Goal: Task Accomplishment & Management: Complete application form

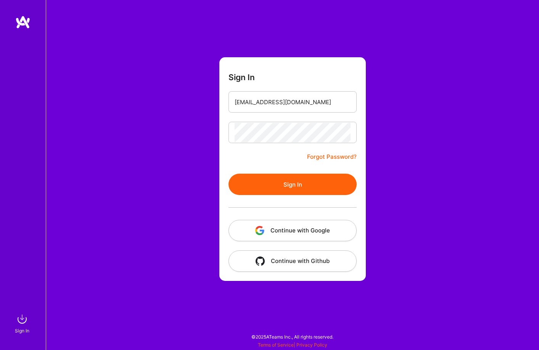
click at [292, 189] on button "Sign In" at bounding box center [293, 184] width 128 height 21
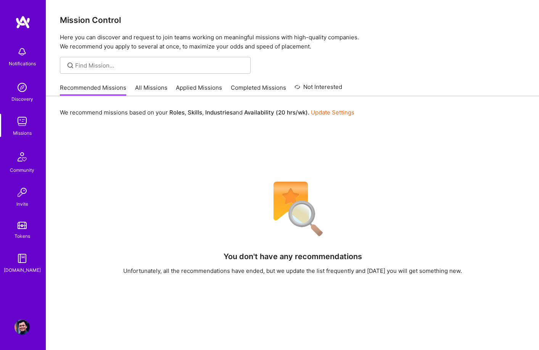
click at [144, 86] on link "All Missions" at bounding box center [151, 90] width 32 height 13
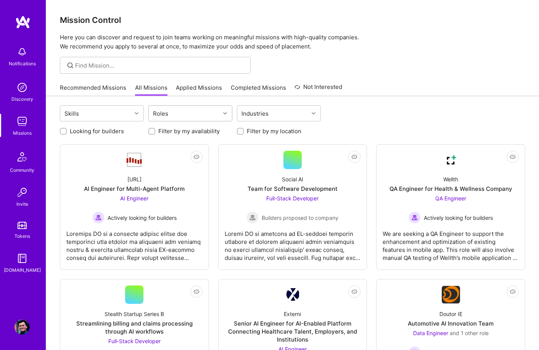
click at [195, 110] on div "Roles" at bounding box center [184, 113] width 71 height 15
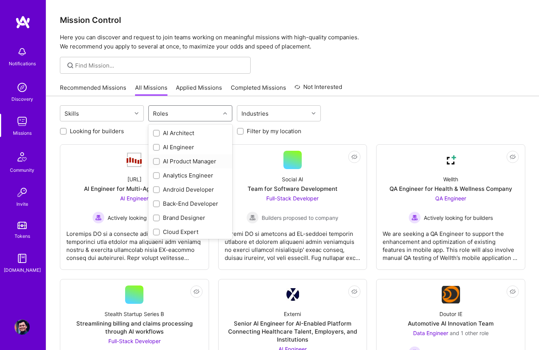
click at [180, 163] on div "AI Product Manager" at bounding box center [190, 161] width 75 height 8
checkbox input "true"
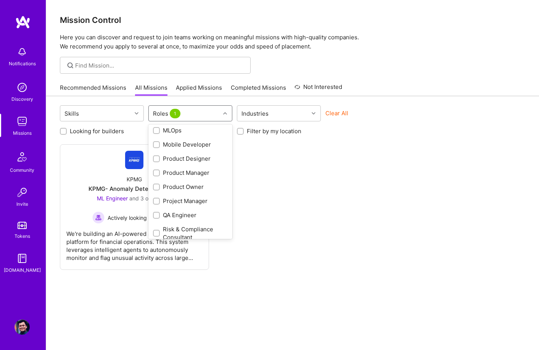
scroll to position [293, 0]
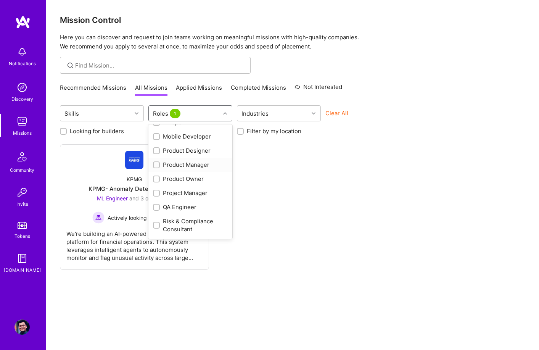
click at [173, 164] on div "Product Manager" at bounding box center [190, 165] width 75 height 8
checkbox input "true"
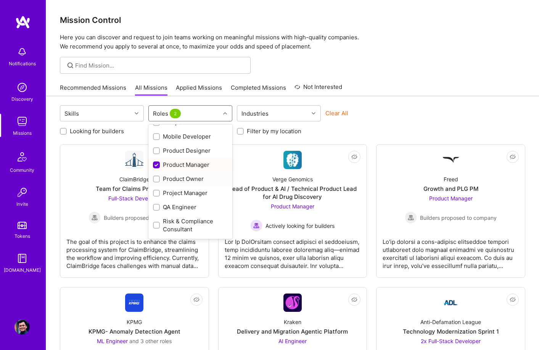
click at [178, 179] on div "Product Owner" at bounding box center [190, 179] width 75 height 8
checkbox input "true"
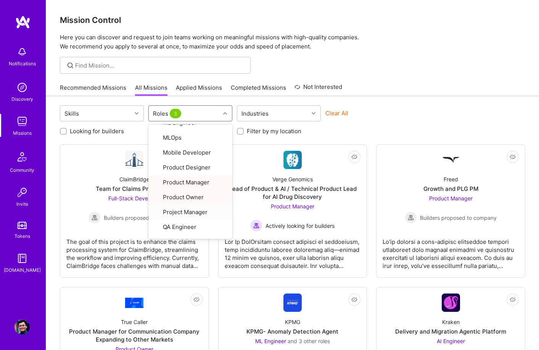
click at [383, 82] on div "Recommended Missions All Missions Applied Missions Completed Missions Not Inter…" at bounding box center [293, 87] width 466 height 16
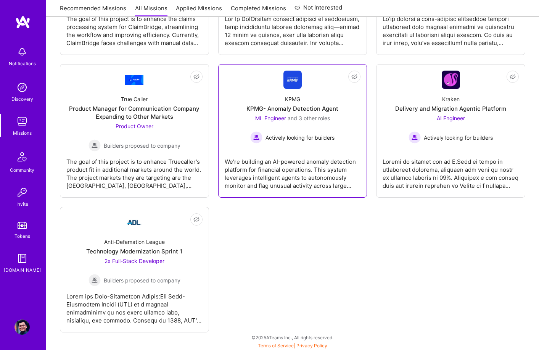
scroll to position [224, 0]
click at [305, 92] on div "KPMG KPMG- Anomaly Detection Agent ML Engineer and 3 other roles Actively looki…" at bounding box center [293, 115] width 136 height 55
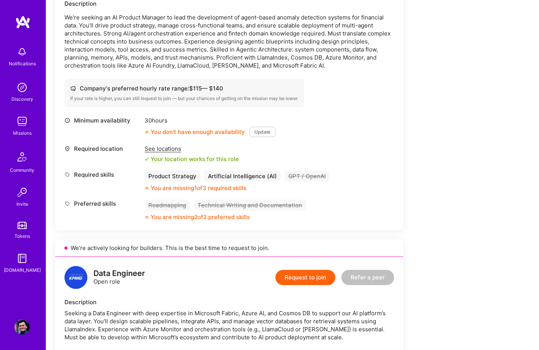
scroll to position [511, 0]
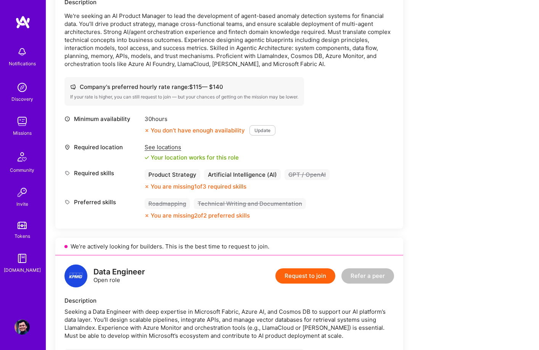
click at [262, 132] on button "Update" at bounding box center [263, 130] width 26 height 10
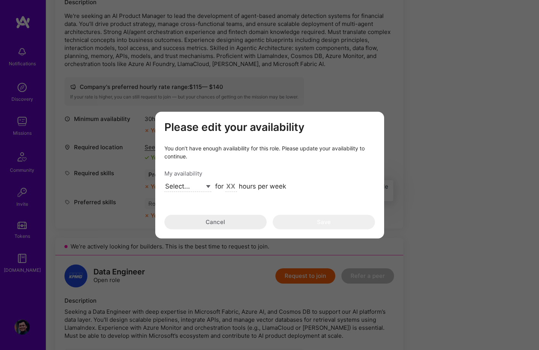
click at [234, 187] on input "modal" at bounding box center [231, 187] width 11 height 10
type input "40"
click at [189, 188] on select "Select... Right Now Future Date Not Available" at bounding box center [188, 187] width 47 height 10
select select "Right Now"
click at [165, 182] on select "Select... Right Now Future Date Not Available" at bounding box center [188, 187] width 47 height 10
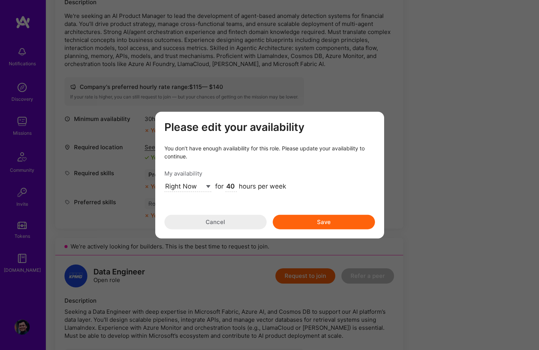
click at [320, 221] on button "Save" at bounding box center [324, 222] width 102 height 15
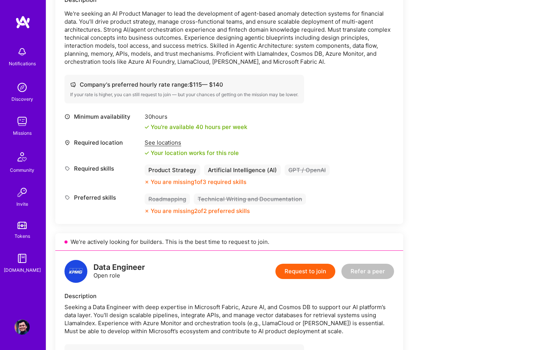
scroll to position [508, 0]
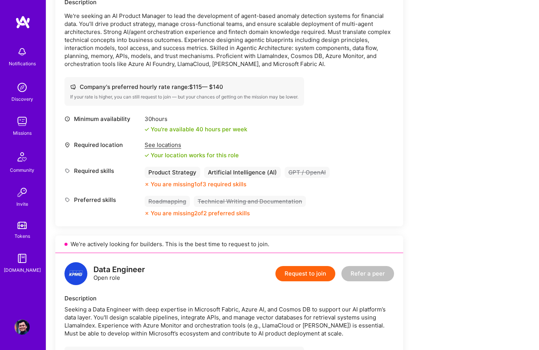
click at [251, 174] on div "Artificial Intelligence (AI)" at bounding box center [242, 172] width 77 height 11
click at [308, 172] on div "GPT / OpenAI" at bounding box center [307, 172] width 45 height 11
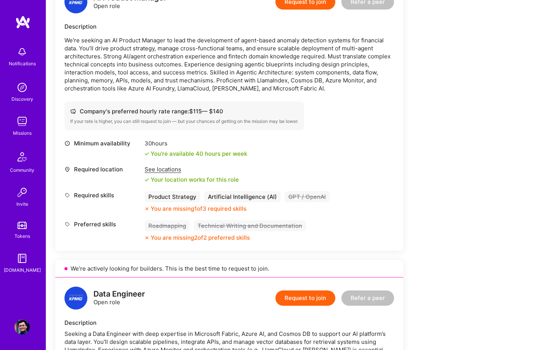
scroll to position [486, 0]
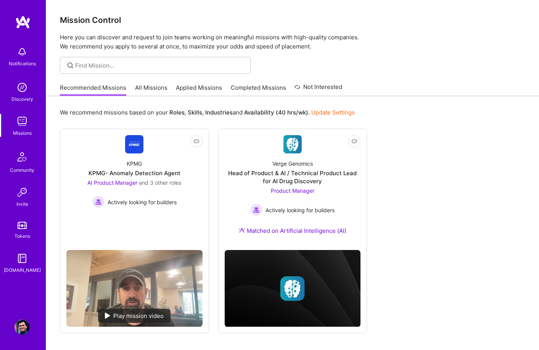
click at [25, 337] on div "Notifications Discovery Missions Community Invite Tokens A.Guide Profile" at bounding box center [23, 175] width 46 height 350
click at [25, 326] on img at bounding box center [22, 326] width 15 height 15
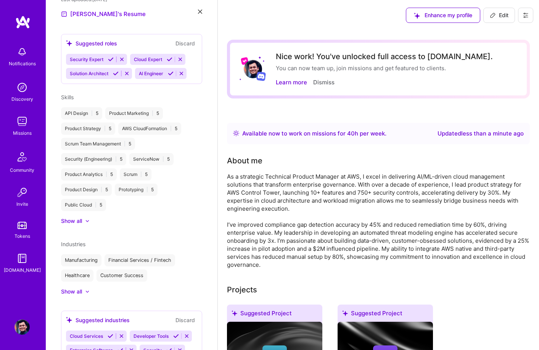
scroll to position [277, 0]
click at [72, 216] on div "Show all" at bounding box center [71, 220] width 21 height 8
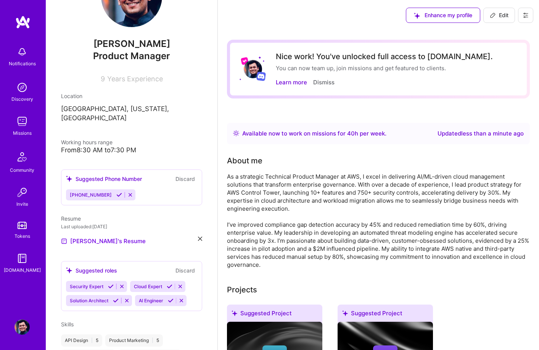
scroll to position [0, 0]
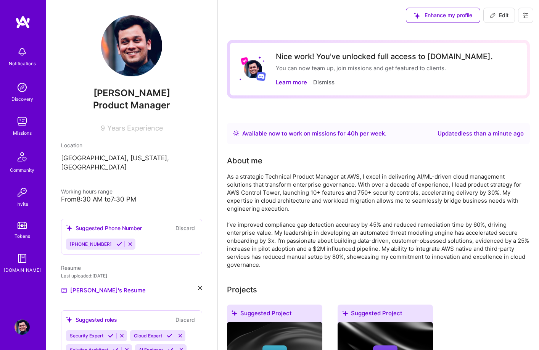
click at [498, 8] on button "Edit" at bounding box center [500, 15] width 32 height 15
select select "US"
select select "Right Now"
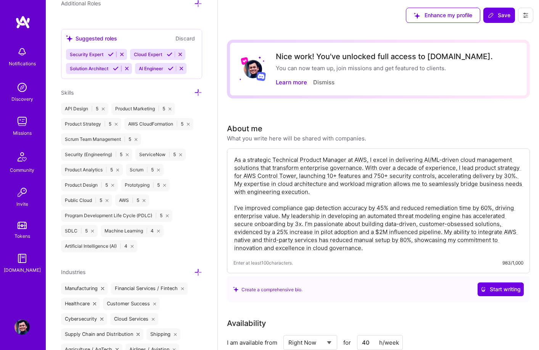
scroll to position [568, 0]
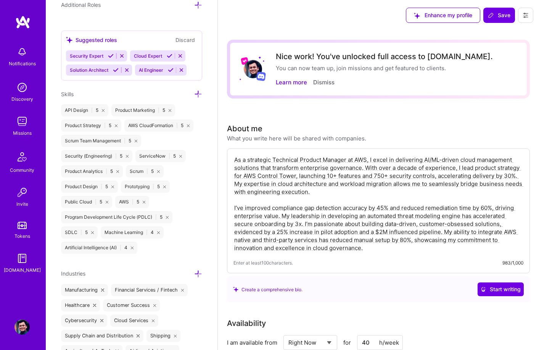
click at [189, 62] on div "Security Expert Cloud Expert Solution Architect AI Engineer" at bounding box center [131, 62] width 131 height 25
click at [198, 94] on icon at bounding box center [198, 94] width 8 height 8
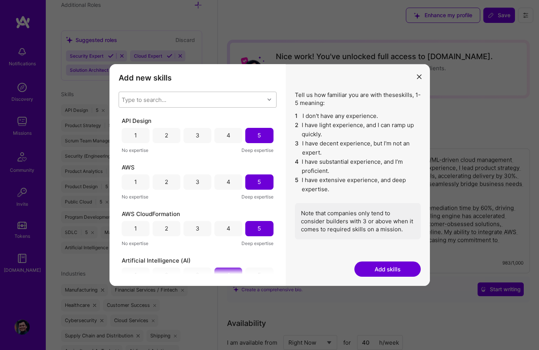
click at [187, 97] on div "Type to search..." at bounding box center [191, 99] width 145 height 15
type input "Technica"
click at [125, 118] on input "modal" at bounding box center [127, 119] width 5 height 5
checkbox input "false"
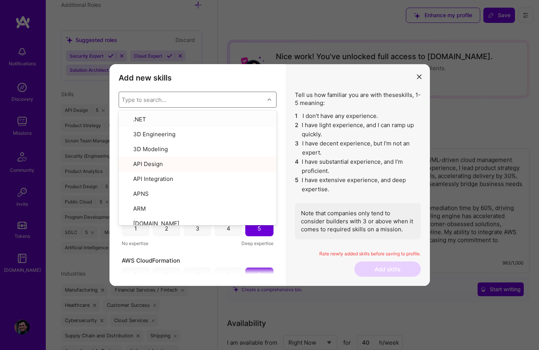
click at [149, 100] on div "Type to search..." at bounding box center [144, 99] width 45 height 8
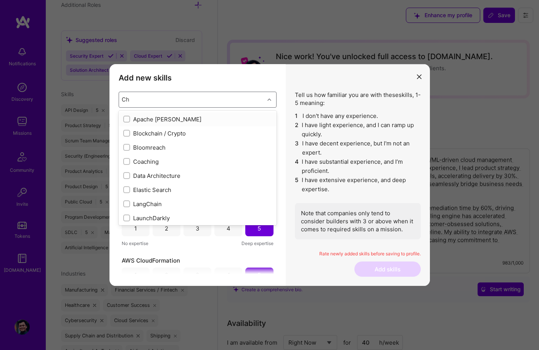
type input "C"
checkbox input "false"
checkbox input "true"
checkbox input "false"
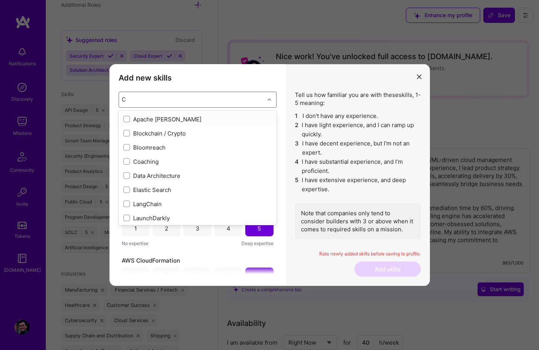
checkbox input "true"
checkbox input "false"
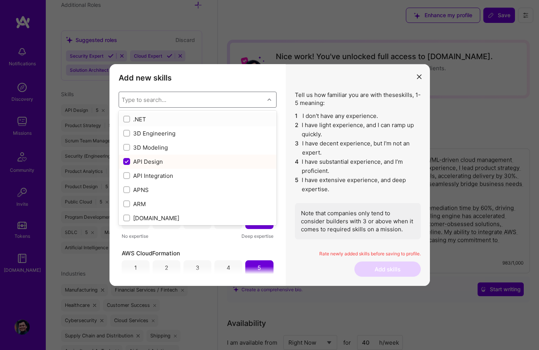
checkbox input "false"
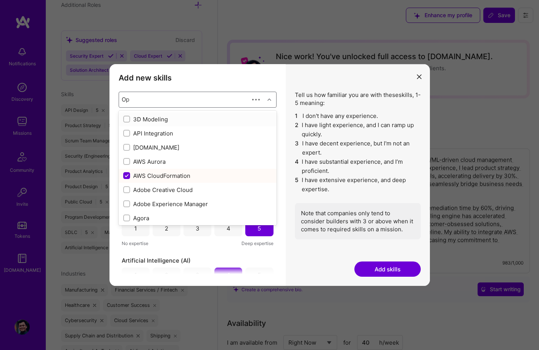
type input "Ope"
checkbox input "false"
checkbox input "true"
type input "Open"
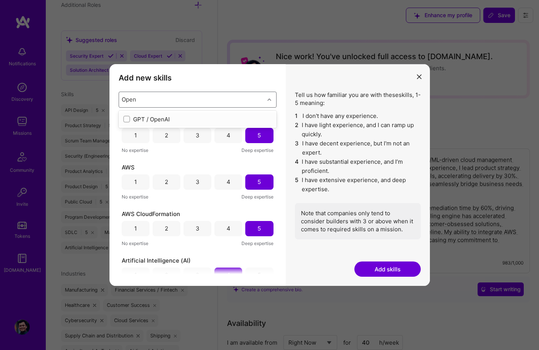
click at [127, 117] on input "modal" at bounding box center [127, 119] width 5 height 5
checkbox input "false"
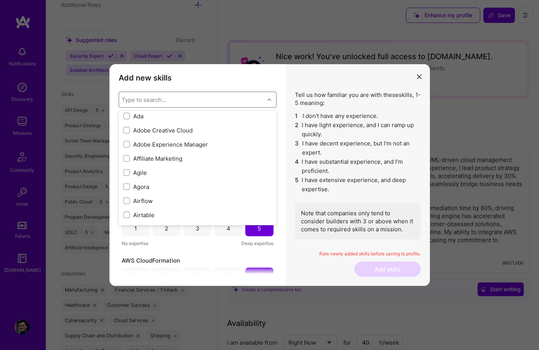
scroll to position [231, 0]
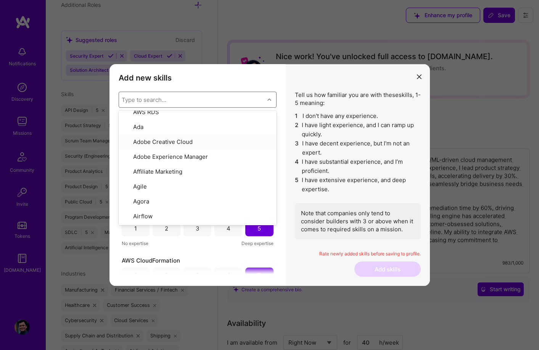
click at [209, 76] on h3 "Add new skills" at bounding box center [198, 77] width 158 height 9
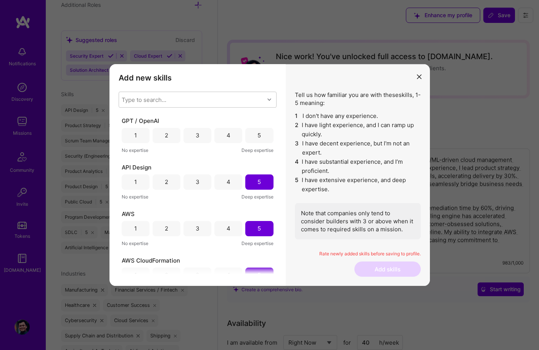
click at [258, 133] on div "5" at bounding box center [259, 135] width 3 height 8
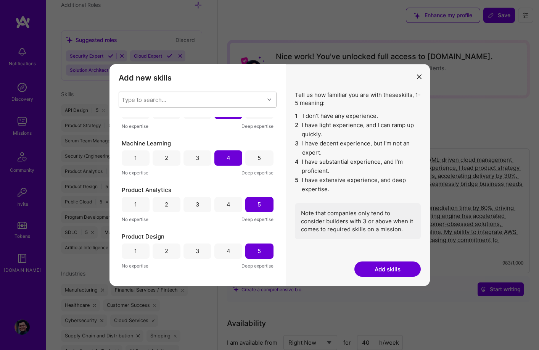
scroll to position [671, 0]
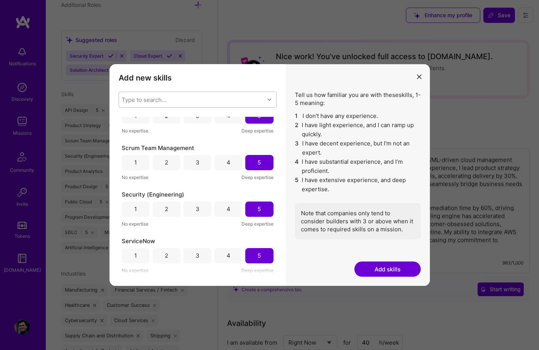
click at [163, 95] on div "Type to search..." at bounding box center [191, 99] width 145 height 15
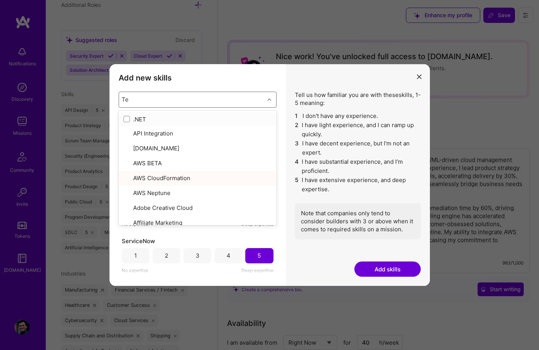
type input "Techn"
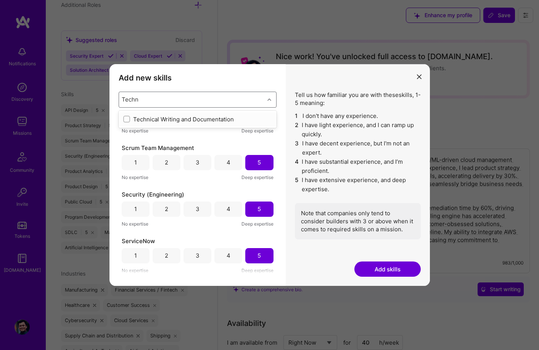
click at [123, 120] on div "modal" at bounding box center [126, 119] width 7 height 7
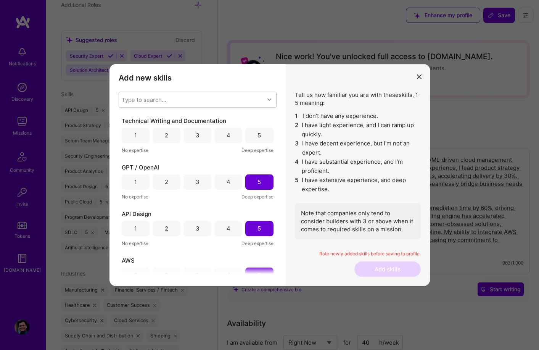
scroll to position [15, 0]
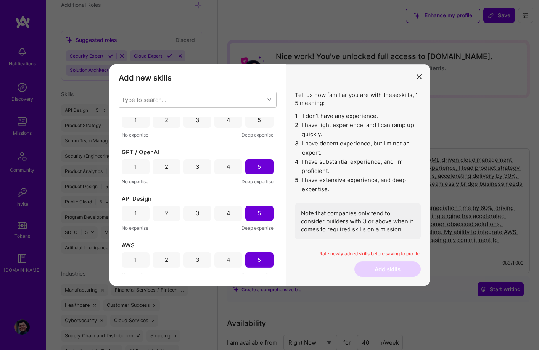
click at [258, 121] on div "5" at bounding box center [259, 120] width 28 height 15
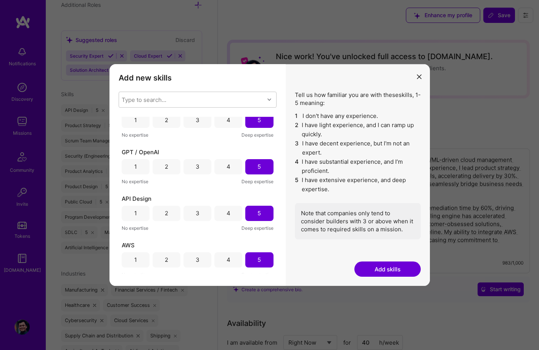
click at [394, 266] on button "Add skills" at bounding box center [388, 268] width 66 height 15
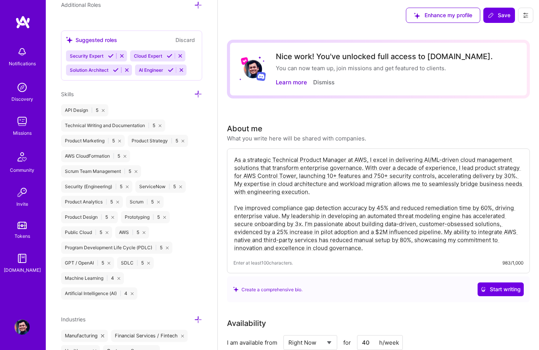
click at [191, 68] on div "Security Expert Cloud Expert Solution Architect AI Engineer" at bounding box center [131, 62] width 131 height 25
click at [197, 94] on icon at bounding box center [198, 94] width 8 height 8
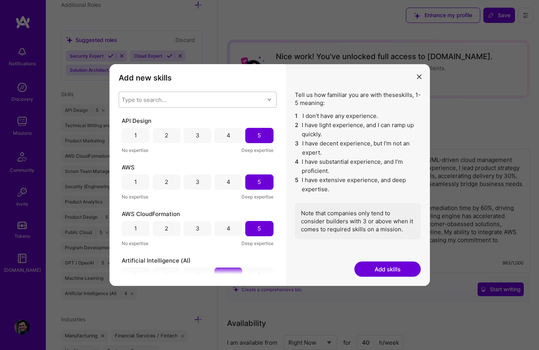
click at [178, 104] on div "Type to search..." at bounding box center [191, 99] width 145 height 15
type input "Roadma"
click at [124, 118] on div "modal" at bounding box center [126, 119] width 7 height 7
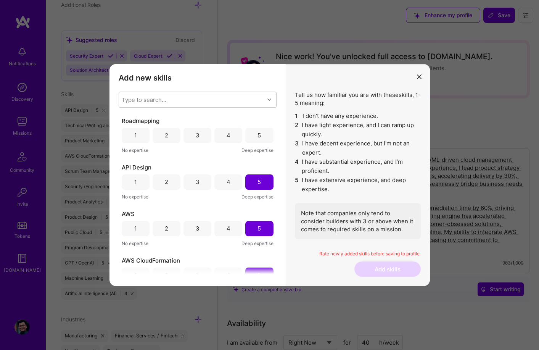
click at [256, 140] on div "5" at bounding box center [259, 135] width 28 height 15
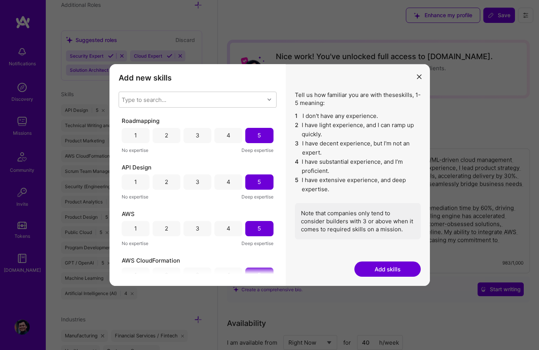
click at [395, 266] on button "Add skills" at bounding box center [388, 268] width 66 height 15
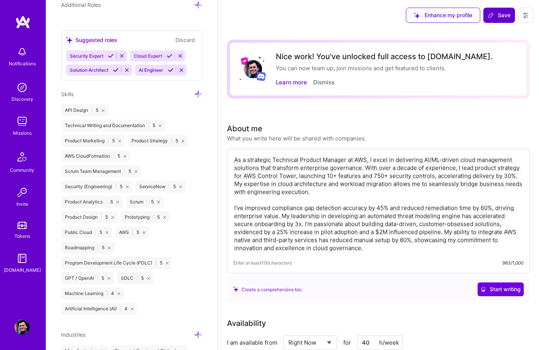
click at [500, 9] on button "Save" at bounding box center [500, 15] width 32 height 15
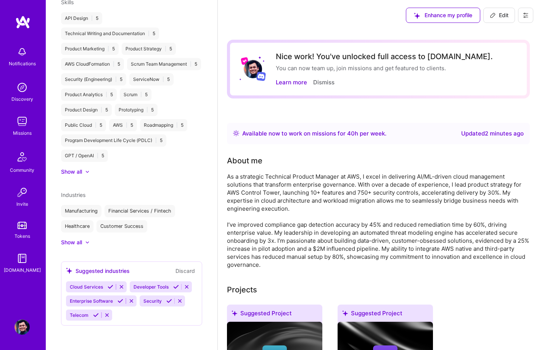
scroll to position [271, 0]
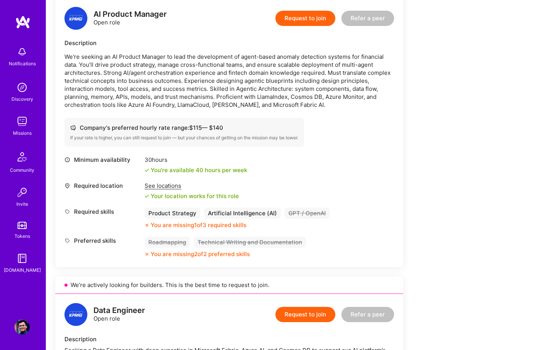
scroll to position [471, 0]
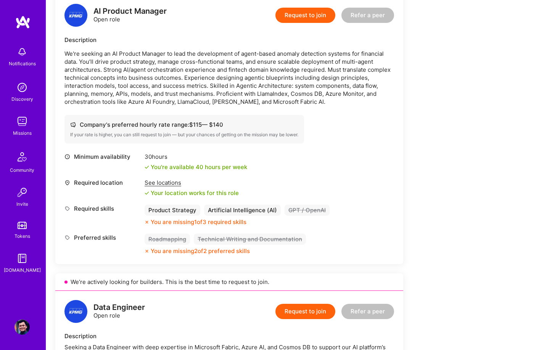
click at [242, 213] on div "Artificial Intelligence (AI)" at bounding box center [242, 210] width 77 height 11
click at [228, 227] on div "Minimum availability 30 hours You're available 40 hours per week Required locat…" at bounding box center [230, 204] width 330 height 102
click at [213, 241] on div "Technical Writing and Documentation" at bounding box center [250, 239] width 112 height 11
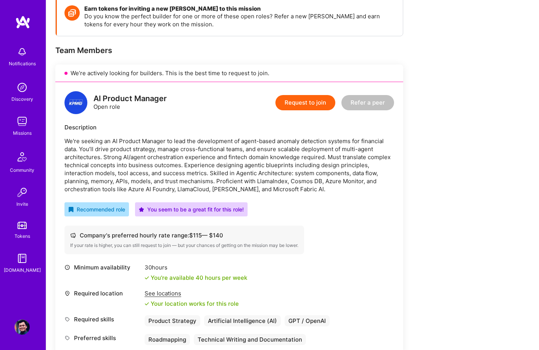
scroll to position [114, 0]
click at [304, 102] on button "Request to join" at bounding box center [306, 102] width 60 height 15
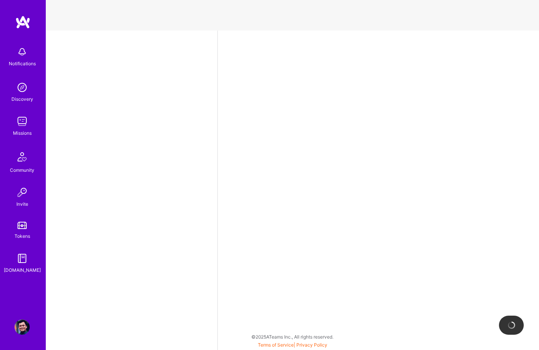
select select "US"
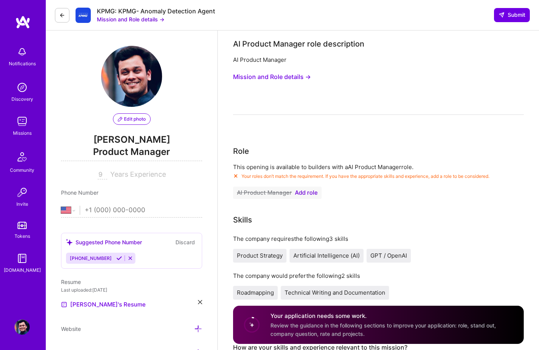
click at [307, 188] on button "AI Product Manager Add role" at bounding box center [277, 193] width 89 height 12
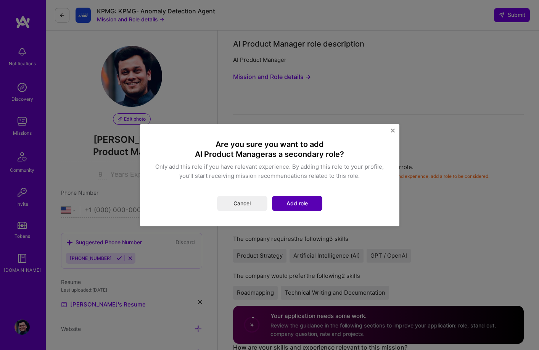
click at [292, 206] on button "Add role" at bounding box center [297, 203] width 50 height 15
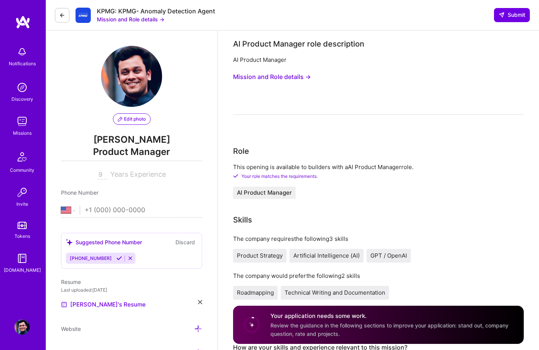
click at [141, 210] on input "tel" at bounding box center [144, 210] width 118 height 22
type input "1 (469) 766-1786"
click at [282, 73] on button "Mission and Role details →" at bounding box center [272, 77] width 78 height 14
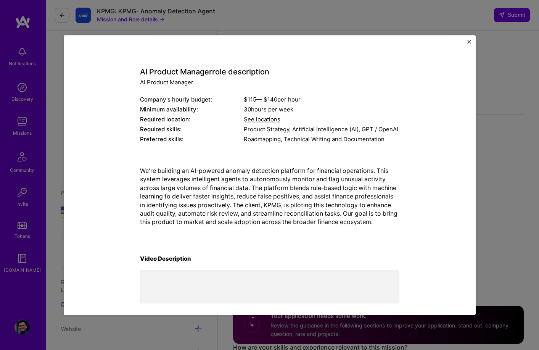
scroll to position [110, 0]
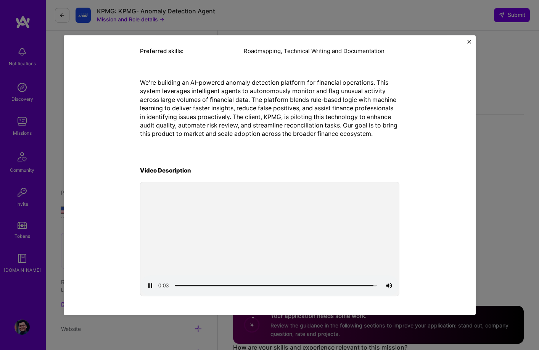
click at [301, 248] on video at bounding box center [269, 239] width 259 height 114
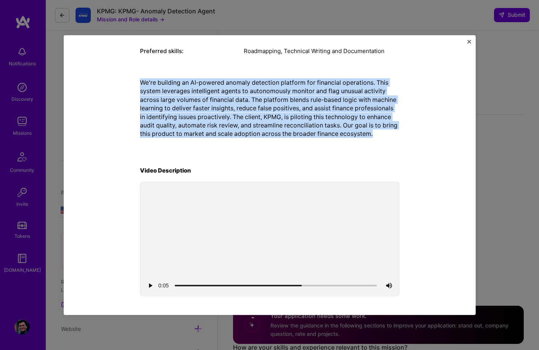
drag, startPoint x: 139, startPoint y: 82, endPoint x: 417, endPoint y: 140, distance: 283.4
click at [417, 140] on div "Mission Description and Role Details AI Product Manager role description AI Pro…" at bounding box center [269, 120] width 377 height 355
copy p "We're building an AI-powered anomaly detection platform for financial operation…"
click at [468, 42] on img "Close" at bounding box center [470, 42] width 4 height 4
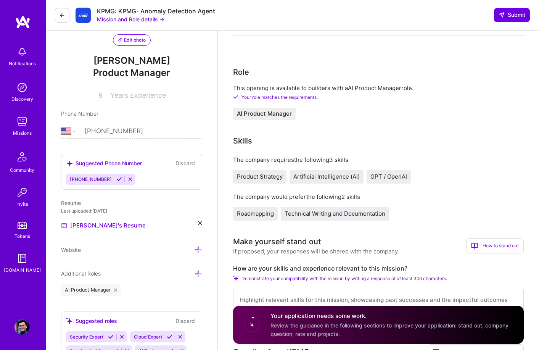
scroll to position [163, 0]
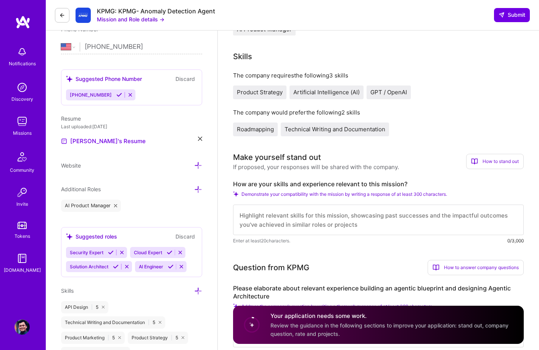
click at [250, 84] on div "The company requires the following 3 skills Product Strategy Artificial Intelli…" at bounding box center [378, 85] width 291 height 28
click at [253, 90] on span "Product Strategy" at bounding box center [260, 92] width 46 height 7
click at [243, 182] on label "How are your skills and experience relevant to this mission?" at bounding box center [378, 184] width 291 height 8
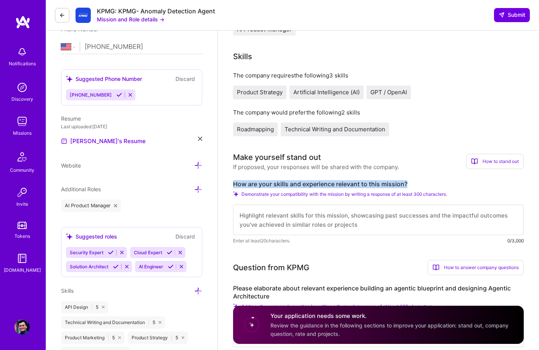
click at [243, 182] on label "How are your skills and experience relevant to this mission?" at bounding box center [378, 184] width 291 height 8
copy label "How are your skills and experience relevant to this mission?"
click at [379, 220] on textarea at bounding box center [378, 220] width 291 height 31
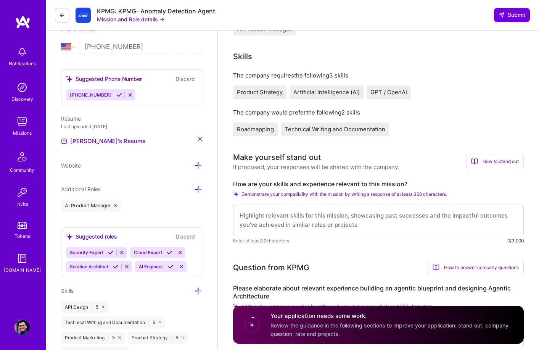
click at [379, 220] on textarea at bounding box center [378, 220] width 291 height 31
paste textarea "My background is directly aligned with the mission of building an AI-powered an…"
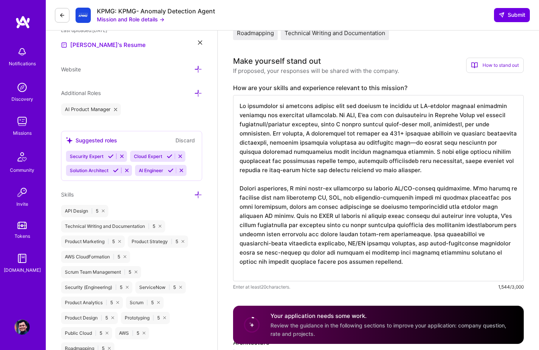
scroll to position [264, 0]
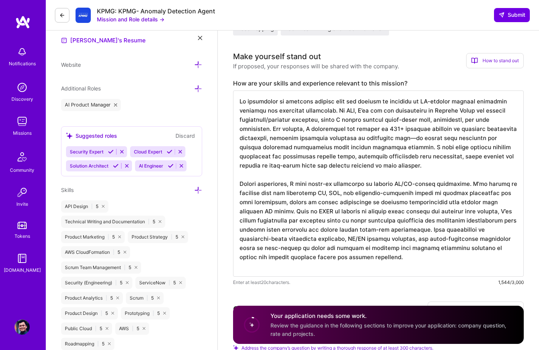
click at [416, 136] on textarea at bounding box center [378, 183] width 291 height 186
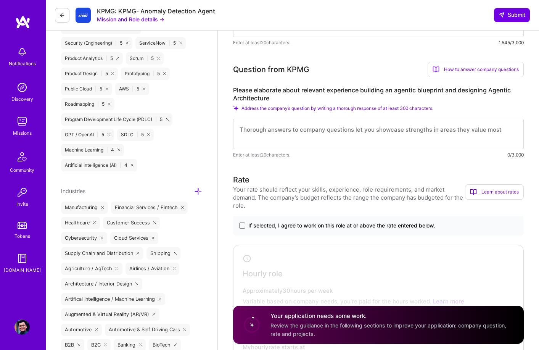
scroll to position [509, 0]
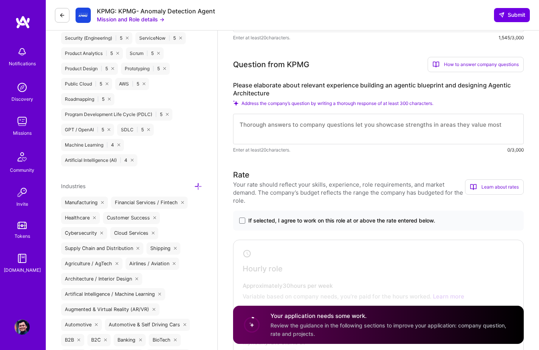
type textarea "My background is directly aligned with the mission of building an AI-powered an…"
click at [270, 90] on label "Please elaborate about relevant experience building an agentic blueprint and de…" at bounding box center [378, 89] width 291 height 16
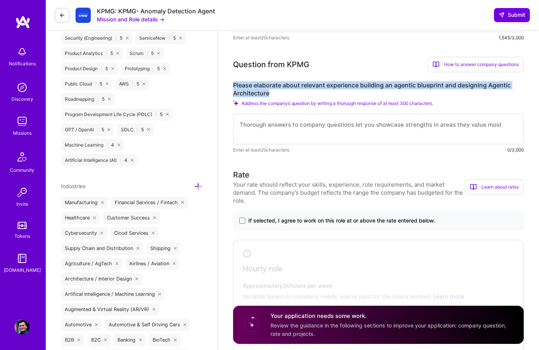
drag, startPoint x: 281, startPoint y: 93, endPoint x: 233, endPoint y: 86, distance: 48.6
click at [233, 86] on label "Please elaborate about relevant experience building an agentic blueprint and de…" at bounding box center [378, 89] width 291 height 16
copy label "Please elaborate about relevant experience building an agentic blueprint and de…"
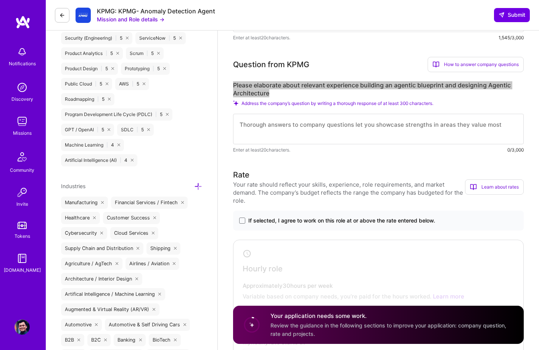
scroll to position [510, 0]
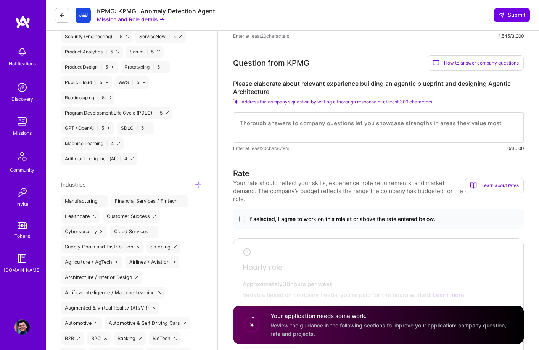
click at [346, 126] on textarea at bounding box center [378, 127] width 291 height 31
paste textarea "I’ve had direct experience building agentic blueprints and designing architectu…"
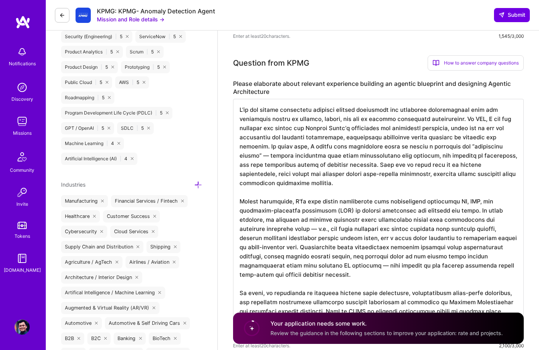
drag, startPoint x: 246, startPoint y: 156, endPoint x: 226, endPoint y: 156, distance: 19.9
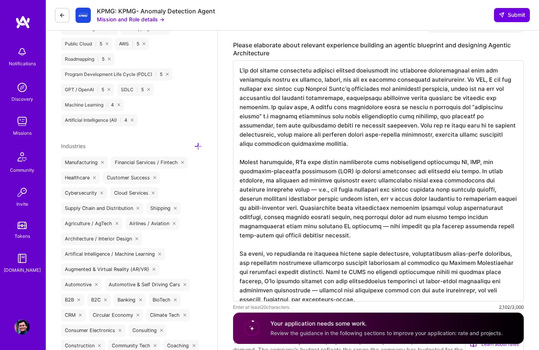
scroll to position [642, 0]
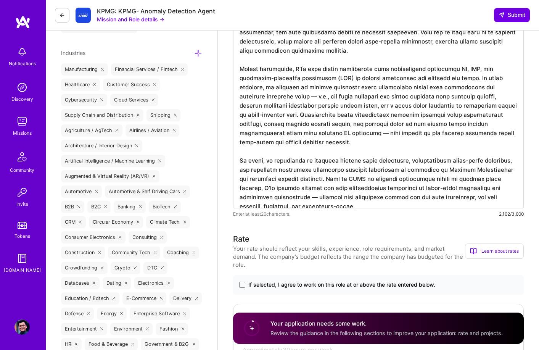
drag, startPoint x: 347, startPoint y: 88, endPoint x: 432, endPoint y: 87, distance: 85.5
click at [430, 87] on textarea at bounding box center [378, 87] width 291 height 241
drag, startPoint x: 477, startPoint y: 87, endPoint x: 482, endPoint y: 87, distance: 5.3
click at [481, 87] on textarea at bounding box center [378, 87] width 291 height 241
click at [263, 96] on textarea at bounding box center [378, 87] width 291 height 241
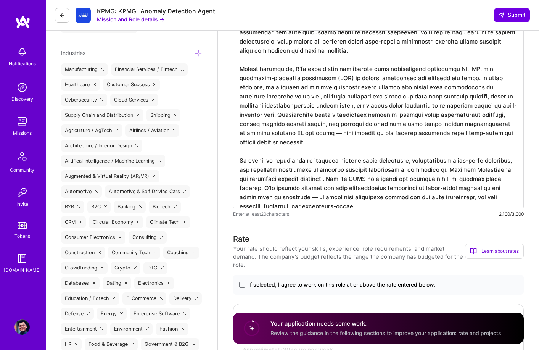
click at [274, 134] on textarea at bounding box center [378, 87] width 291 height 241
click at [286, 189] on textarea at bounding box center [378, 87] width 291 height 241
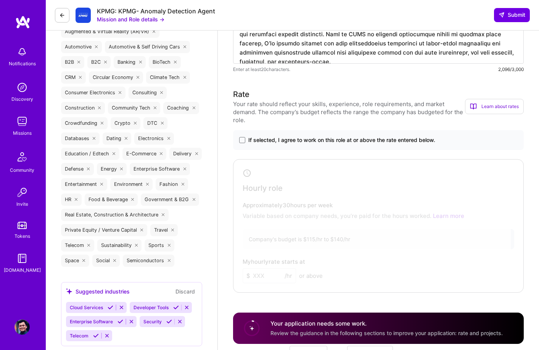
scroll to position [796, 0]
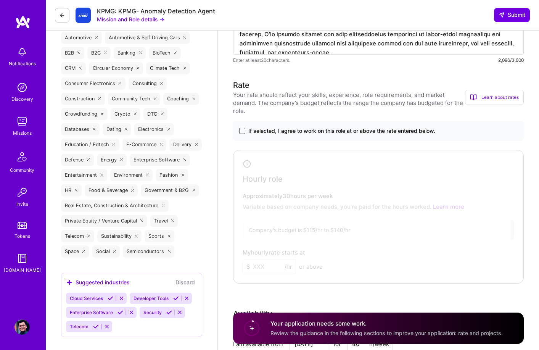
type textarea "I’ve had direct experience building agentic blueprints and designing architectu…"
click at [241, 130] on span at bounding box center [242, 131] width 6 height 6
click at [0, 0] on input "If selected, I agree to work on this role at or above the rate entered below." at bounding box center [0, 0] width 0 height 0
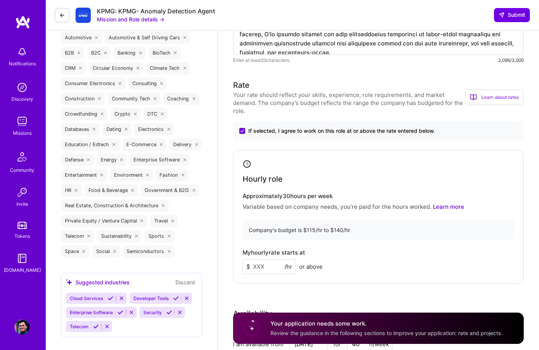
scroll to position [869, 0]
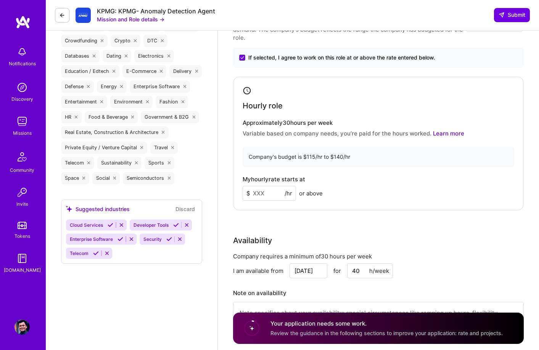
click at [266, 193] on input at bounding box center [269, 193] width 53 height 15
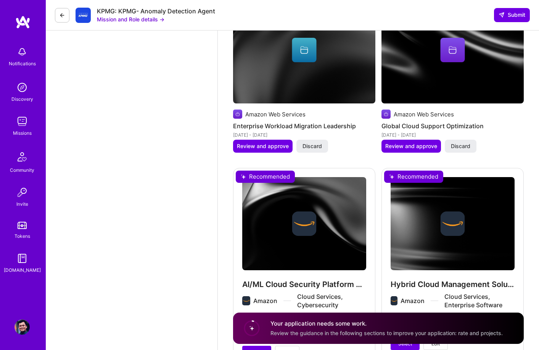
scroll to position [1453, 0]
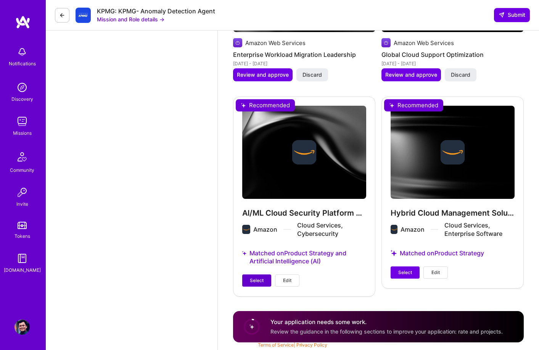
type input "140"
click at [251, 284] on span "Select" at bounding box center [257, 280] width 14 height 7
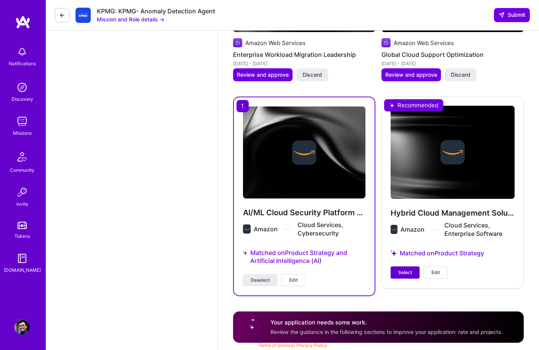
click at [409, 275] on span "Select" at bounding box center [405, 272] width 14 height 7
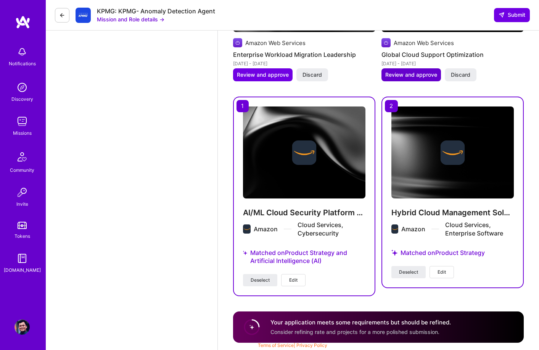
click at [400, 77] on span "Review and approve" at bounding box center [412, 75] width 52 height 8
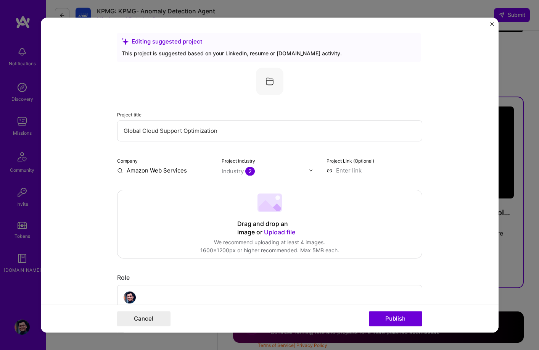
click at [489, 24] on form "Editing suggested project This project is suggested based on your LinkedIn, res…" at bounding box center [270, 175] width 458 height 315
click at [492, 24] on img "Close" at bounding box center [492, 24] width 4 height 4
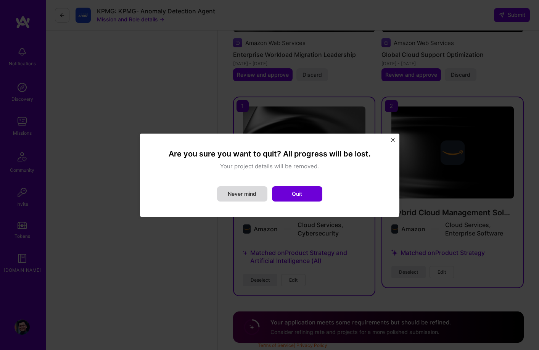
click at [243, 197] on button "Never mind" at bounding box center [242, 193] width 50 height 15
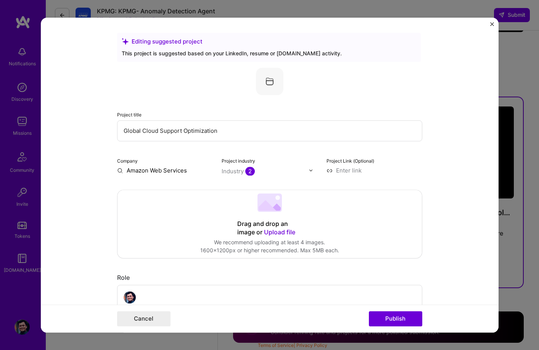
click at [490, 21] on form "Editing suggested project This project is suggested based on your LinkedIn, res…" at bounding box center [270, 175] width 458 height 315
click at [492, 24] on img "Close" at bounding box center [492, 24] width 4 height 4
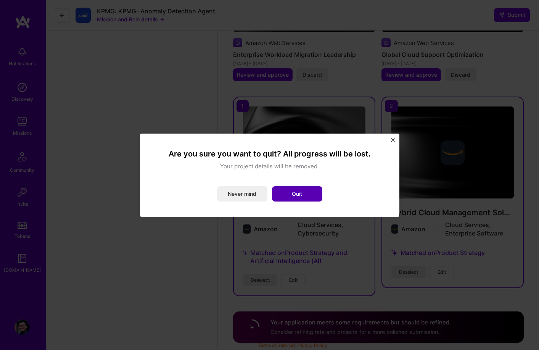
click at [312, 198] on button "Quit" at bounding box center [297, 193] width 50 height 15
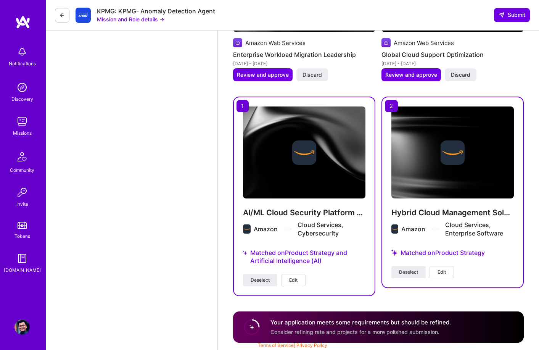
scroll to position [1454, 0]
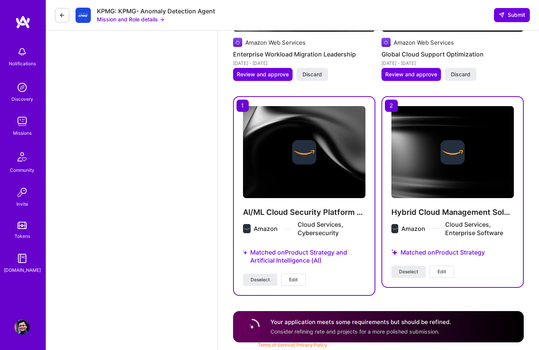
click at [489, 295] on div "Hybrid Cloud Management Solutions Amazon Cloud Services, Enterprise Software Ma…" at bounding box center [453, 196] width 142 height 200
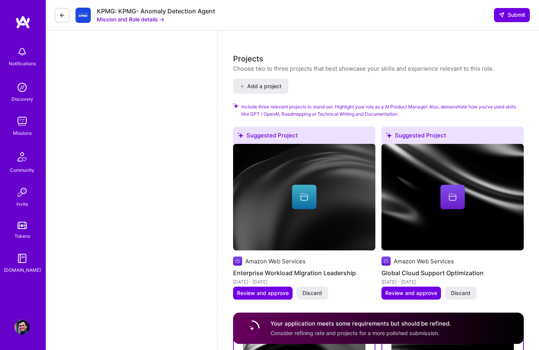
scroll to position [1235, 0]
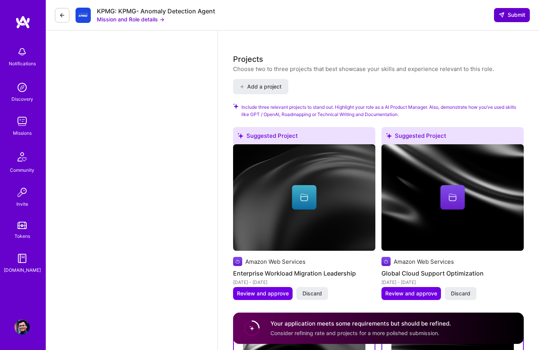
click at [507, 14] on span "Submit" at bounding box center [512, 15] width 27 height 8
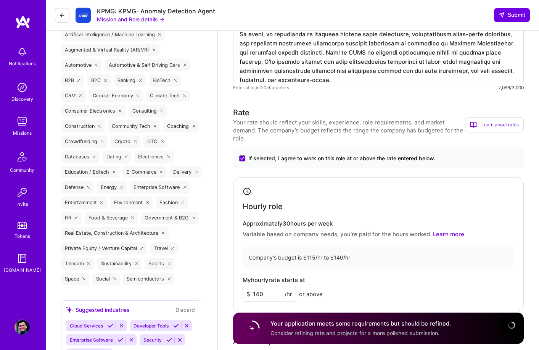
scroll to position [0, 0]
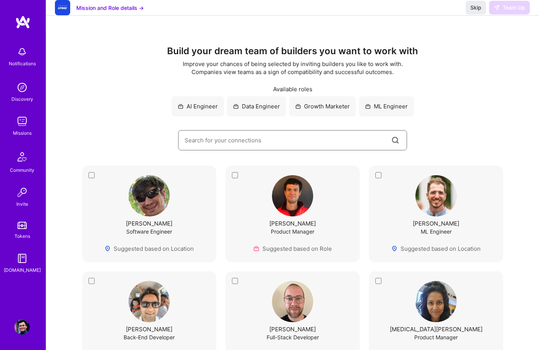
click at [254, 148] on input at bounding box center [288, 140] width 206 height 19
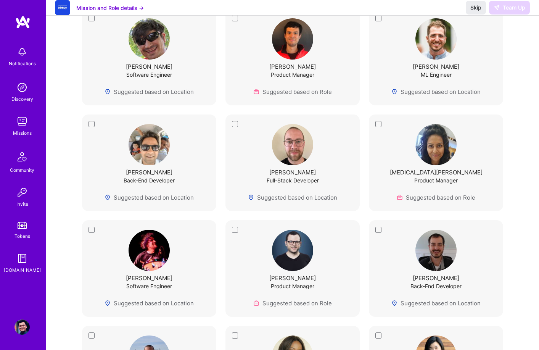
click at [434, 150] on img at bounding box center [436, 144] width 41 height 41
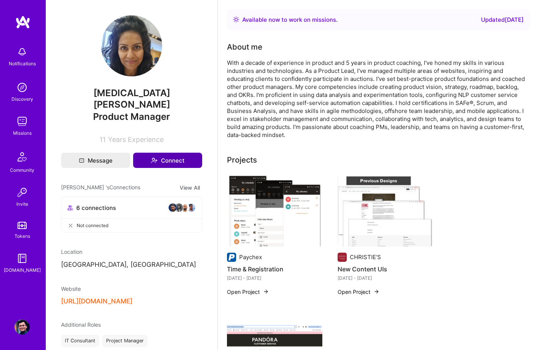
click at [158, 153] on button "Connect" at bounding box center [167, 160] width 69 height 15
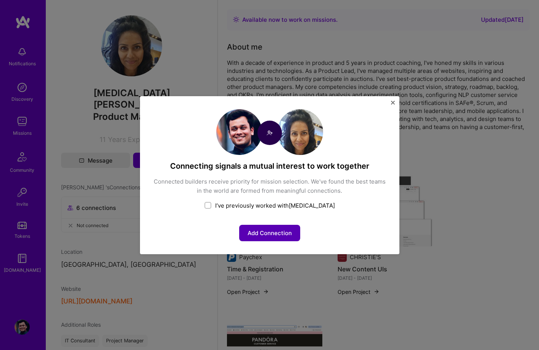
click at [268, 232] on button "Add Connection" at bounding box center [269, 233] width 61 height 16
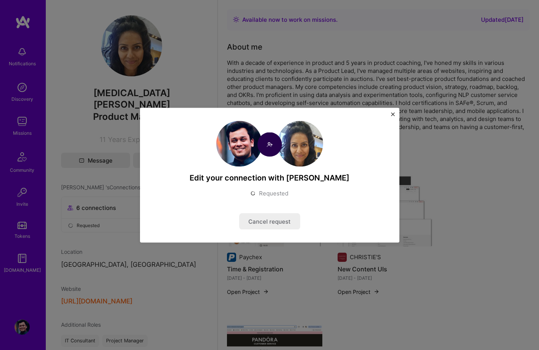
click at [394, 112] on img "Close" at bounding box center [393, 114] width 4 height 4
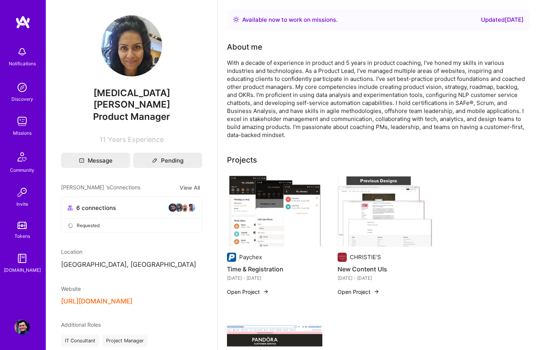
click at [16, 18] on img at bounding box center [22, 22] width 15 height 14
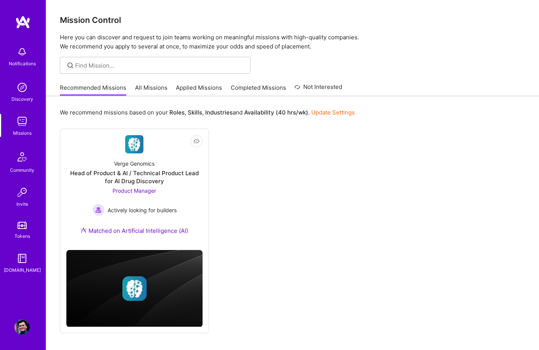
click at [142, 89] on link "All Missions" at bounding box center [151, 90] width 32 height 13
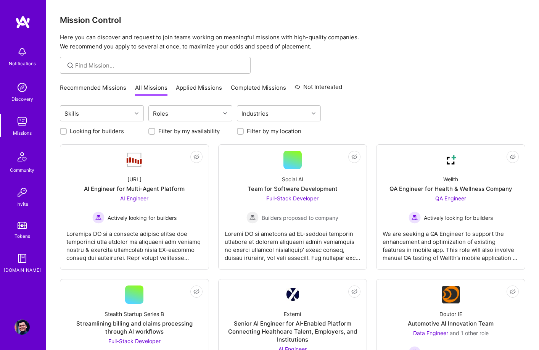
click at [96, 84] on link "Recommended Missions" at bounding box center [93, 90] width 66 height 13
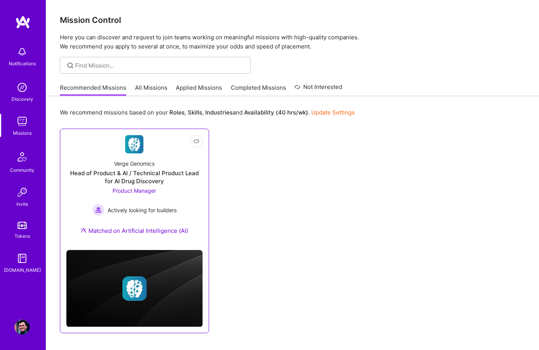
click at [137, 176] on div "Head of Product & AI / Technical Product Lead for AI Drug Discovery" at bounding box center [134, 177] width 136 height 16
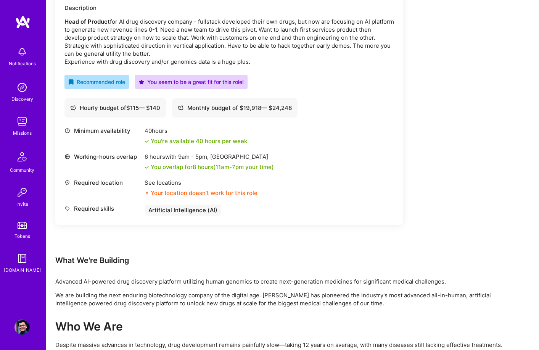
scroll to position [241, 0]
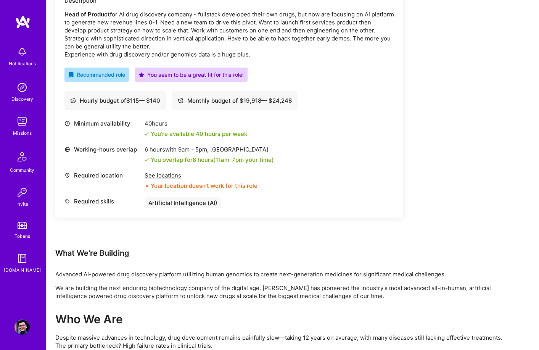
click at [166, 174] on div "See locations" at bounding box center [201, 175] width 113 height 8
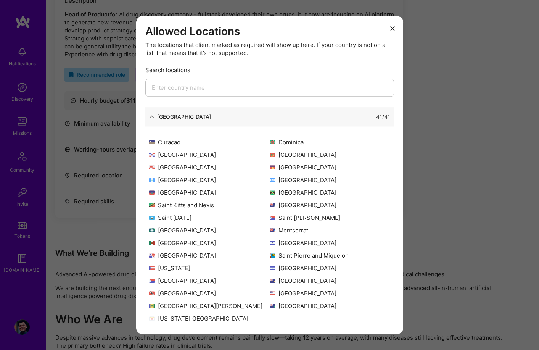
scroll to position [74, 0]
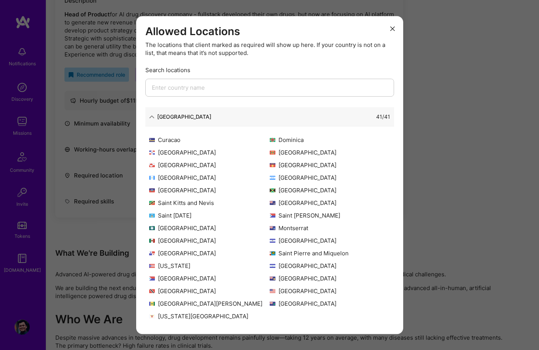
click at [302, 293] on div "[GEOGRAPHIC_DATA]" at bounding box center [330, 291] width 121 height 8
click at [227, 92] on input "modal" at bounding box center [269, 88] width 249 height 18
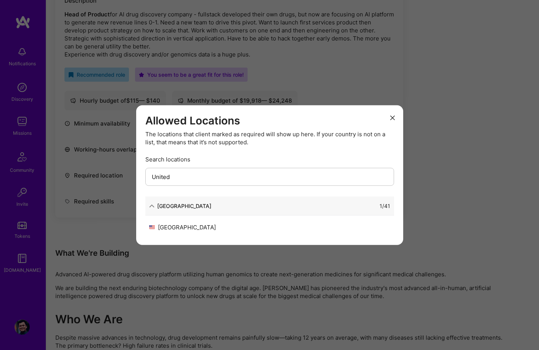
type input "United"
click at [185, 220] on div "[GEOGRAPHIC_DATA] 1 / 41 [GEOGRAPHIC_DATA]" at bounding box center [269, 216] width 249 height 39
click at [394, 116] on icon "modal" at bounding box center [392, 118] width 5 height 5
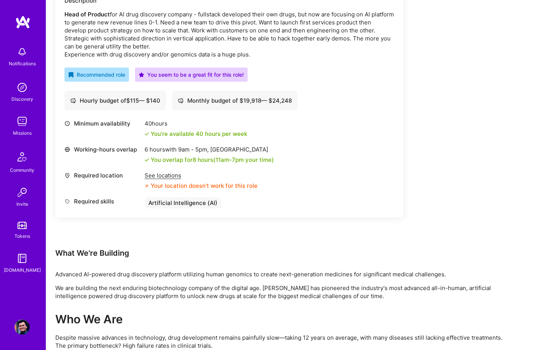
click at [190, 204] on div "Artificial Intelligence (AI)" at bounding box center [183, 202] width 77 height 11
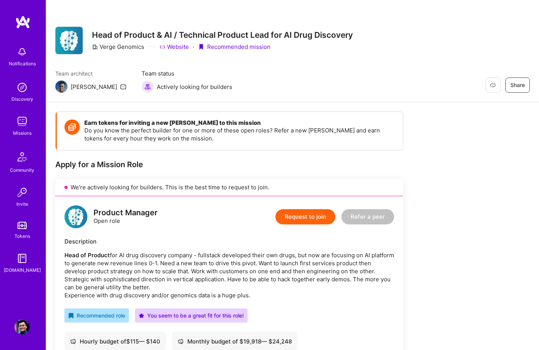
click at [304, 214] on button "Request to join" at bounding box center [306, 216] width 60 height 15
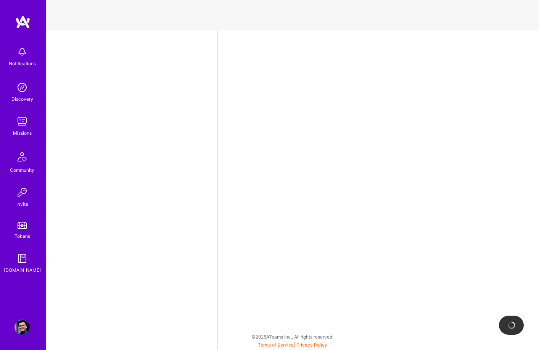
select select "US"
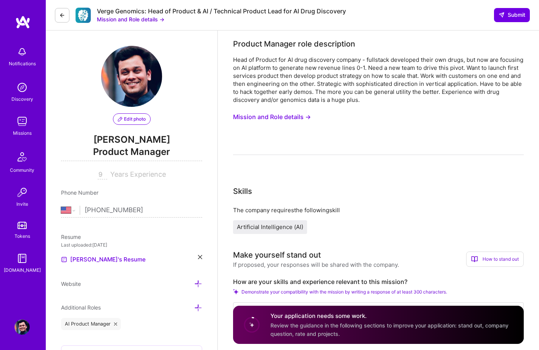
click at [294, 139] on div "Head of Product for AI drug discovery company - fullstack developed their own d…" at bounding box center [378, 105] width 291 height 99
click at [102, 174] on input "9" at bounding box center [103, 174] width 10 height 9
type input "9"
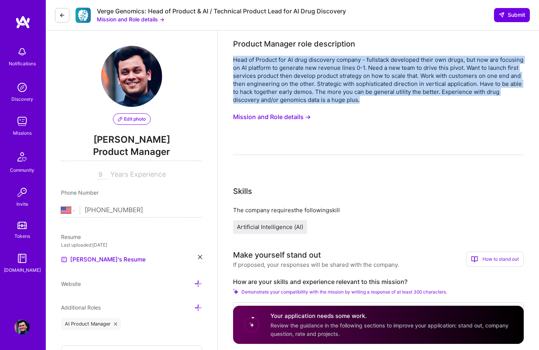
drag, startPoint x: 229, startPoint y: 56, endPoint x: 408, endPoint y: 97, distance: 183.6
copy div "Head of Product for AI drug discovery company - fullstack developed their own d…"
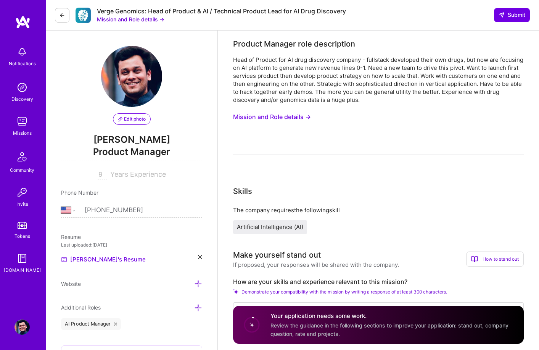
click at [328, 208] on div "The company requires the following skill" at bounding box center [378, 210] width 291 height 8
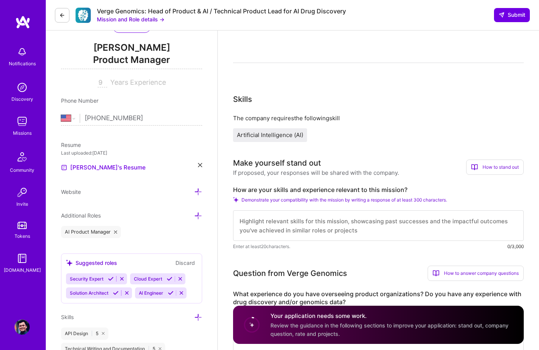
scroll to position [150, 0]
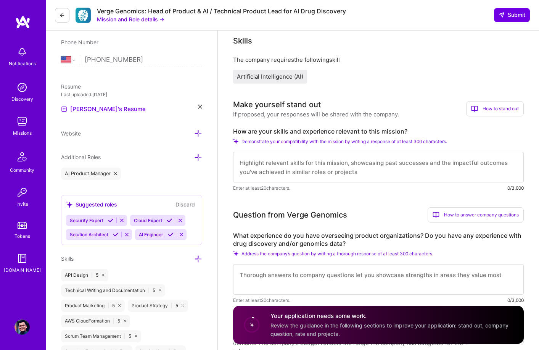
click at [304, 131] on label "How are your skills and experience relevant to this mission?" at bounding box center [378, 131] width 291 height 8
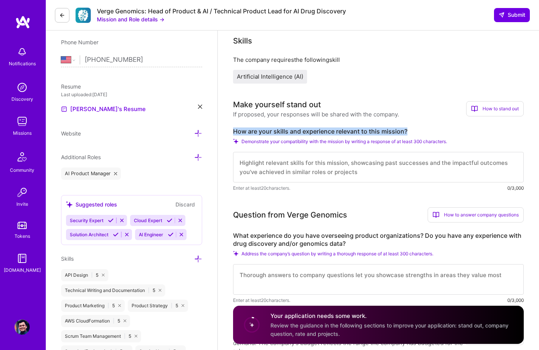
click at [304, 131] on label "How are your skills and experience relevant to this mission?" at bounding box center [378, 131] width 291 height 8
copy label "How are your skills and experience relevant to this mission?"
click at [299, 166] on textarea at bounding box center [378, 167] width 291 height 31
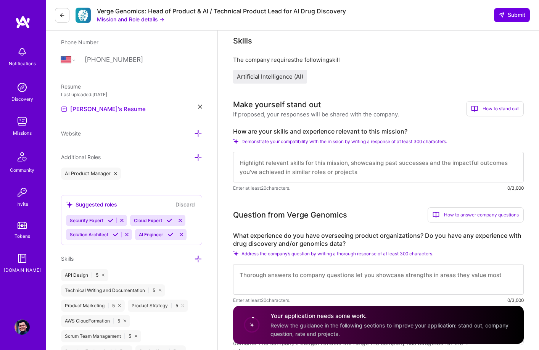
paste textarea "L ipsum dolo sitametcon adipisci eli seddoei temporin-utlab ET/DO magnaali enim…"
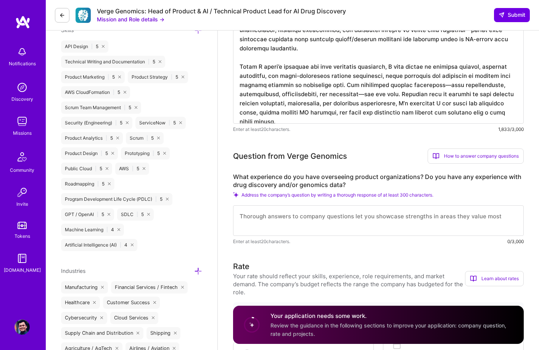
scroll to position [464, 0]
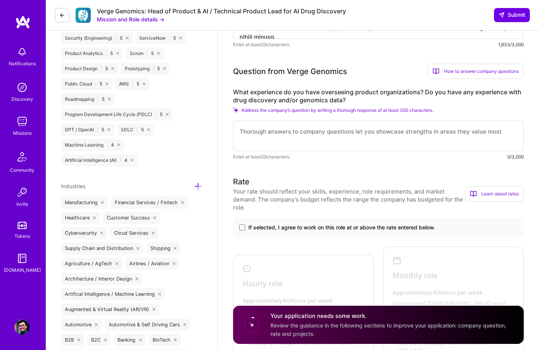
type textarea "L ipsum dolo sitametcon adipisci eli seddoei temporin-utlab ET/DO magnaali enim…"
click at [273, 91] on label "What experience do you have overseeing product organizations? Do you have any e…" at bounding box center [378, 96] width 291 height 16
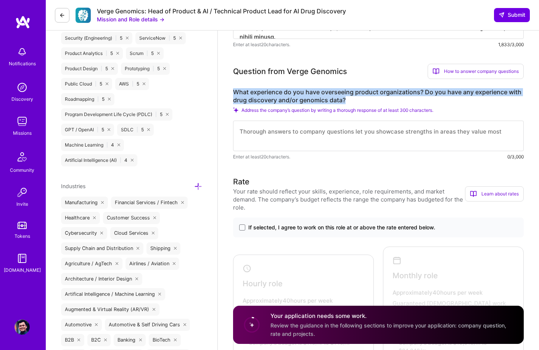
drag, startPoint x: 348, startPoint y: 101, endPoint x: 220, endPoint y: 95, distance: 128.0
click at [220, 95] on div "Product Manager role description Head of Product for AI drug discovery company …" at bounding box center [378, 351] width 321 height 1568
copy label "What experience do you have overseeing product organizations? Do you have any e…"
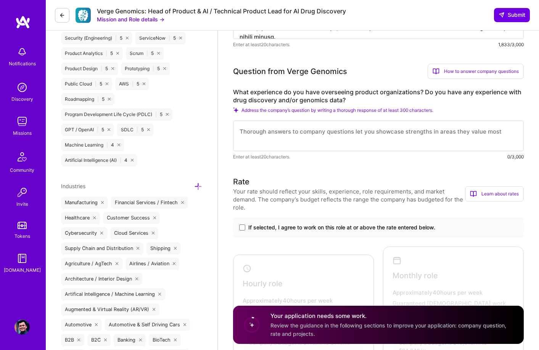
click at [305, 134] on textarea at bounding box center [378, 136] width 291 height 31
paste textarea "L ipsu dolorsitame consectetu adipiscing elitsed doeiusmodtemp in utlab. Et DOL…"
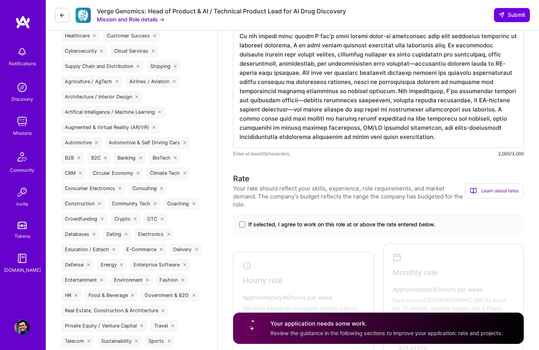
scroll to position [717, 0]
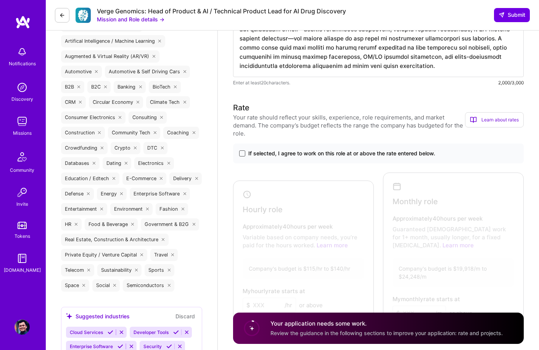
type textarea "L ipsu dolorsitame consectetu adipiscing elitsed doeiusmodtemp in utlab. Et DOL…"
click at [244, 152] on span at bounding box center [242, 153] width 6 height 6
click at [0, 0] on input "If selected, I agree to work on this role at or above the rate entered below." at bounding box center [0, 0] width 0 height 0
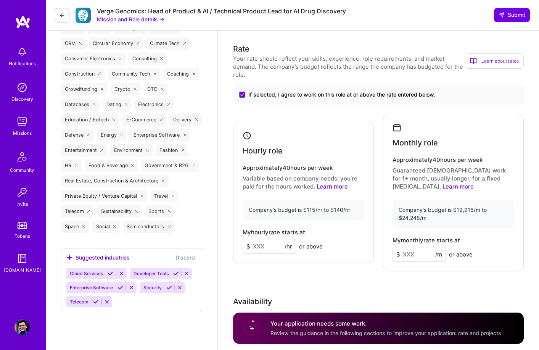
scroll to position [782, 0]
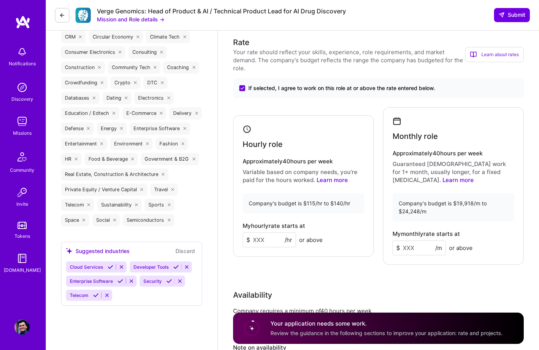
click at [274, 240] on input at bounding box center [269, 239] width 53 height 15
type input "140"
click at [408, 247] on input at bounding box center [419, 247] width 53 height 15
type input "23000"
type input "20000"
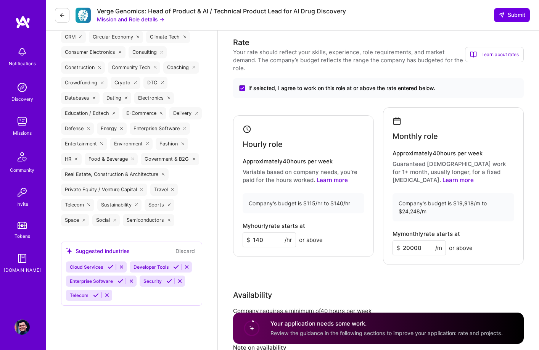
click at [362, 282] on div "Rate Your rate should reflect your skills, experience, role requirements, and m…" at bounding box center [378, 217] width 291 height 361
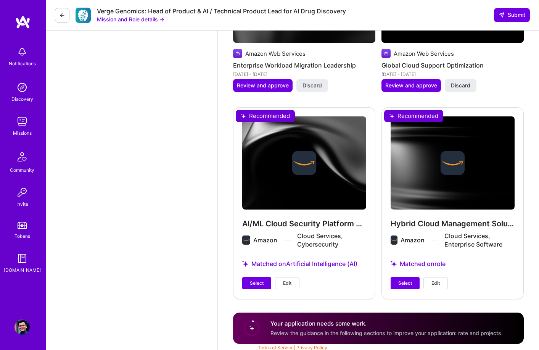
scroll to position [1421, 0]
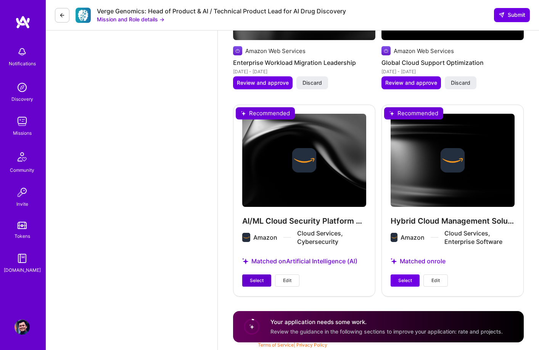
click at [260, 284] on button "Select" at bounding box center [256, 280] width 29 height 12
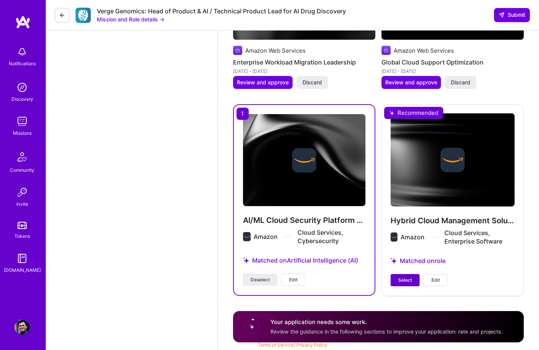
click at [399, 280] on span "Select" at bounding box center [405, 280] width 14 height 7
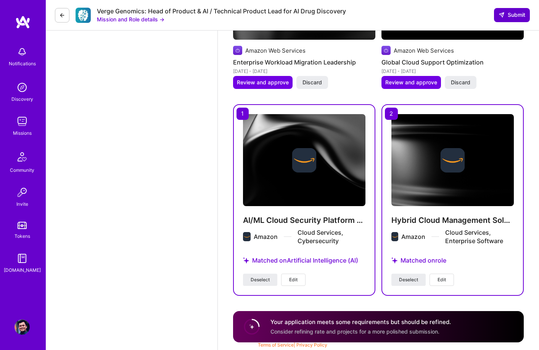
click at [511, 15] on span "Submit" at bounding box center [512, 15] width 27 height 8
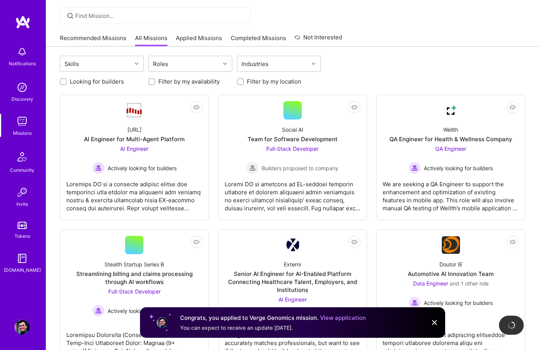
scroll to position [55, 0]
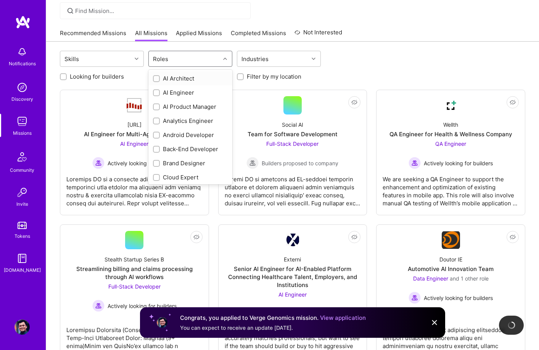
click at [185, 63] on div "Roles" at bounding box center [184, 58] width 71 height 15
click at [192, 105] on div "AI Product Manager" at bounding box center [190, 107] width 75 height 8
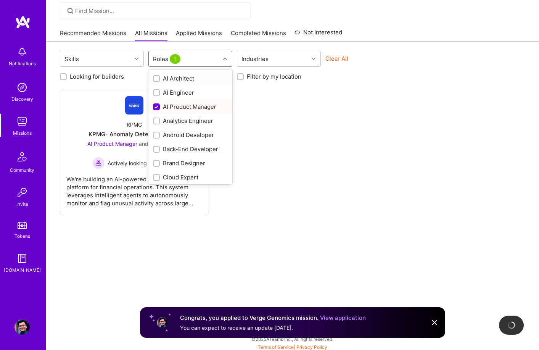
click at [192, 105] on div "AI Product Manager" at bounding box center [190, 107] width 75 height 8
checkbox input "false"
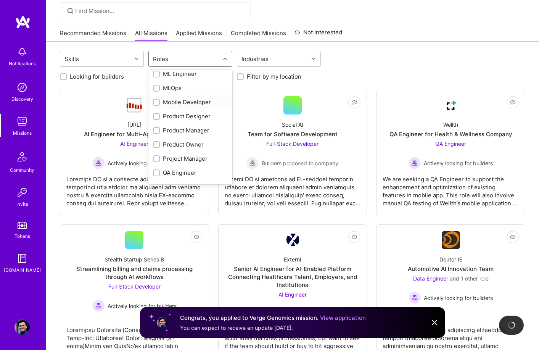
scroll to position [274, 0]
click at [183, 143] on div "Product Owner" at bounding box center [190, 143] width 75 height 8
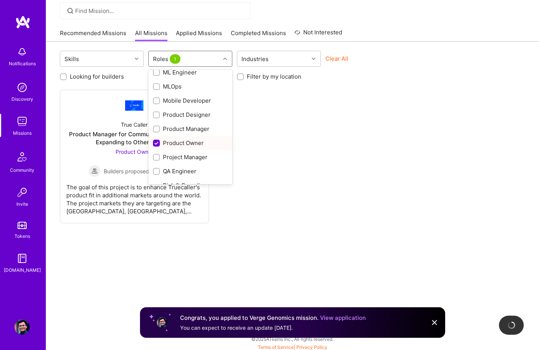
click at [183, 143] on div "Product Owner" at bounding box center [190, 143] width 75 height 8
checkbox input "false"
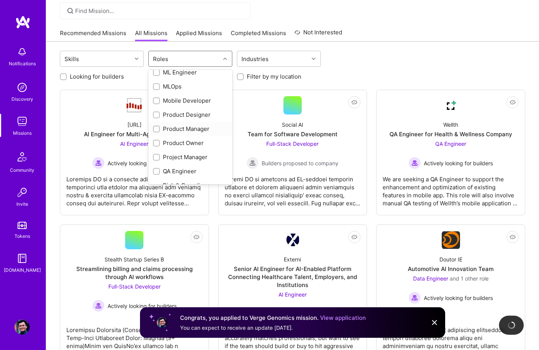
click at [182, 128] on div "Product Manager" at bounding box center [190, 129] width 75 height 8
checkbox input "true"
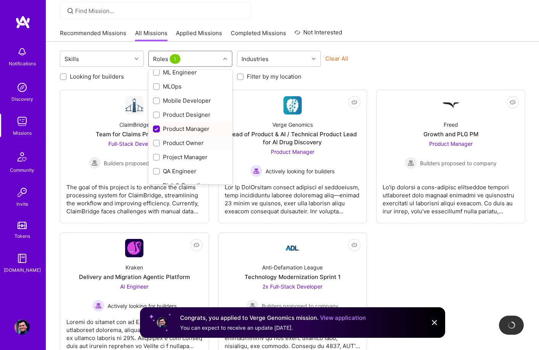
click at [182, 144] on div "Product Owner" at bounding box center [190, 143] width 75 height 8
checkbox input "true"
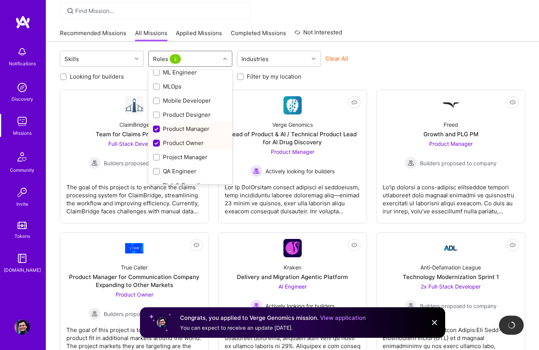
scroll to position [363, 0]
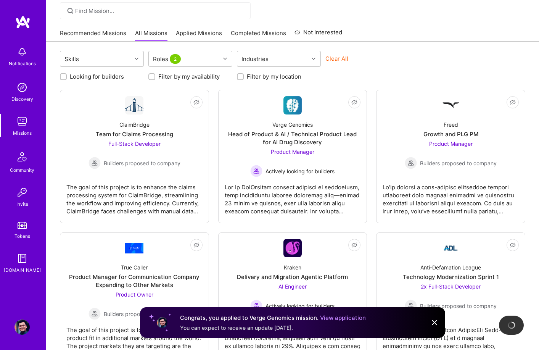
click at [402, 45] on div "Skills Roles 2 Industries Clear All Looking for builders Filter by my availabil…" at bounding box center [292, 213] width 493 height 343
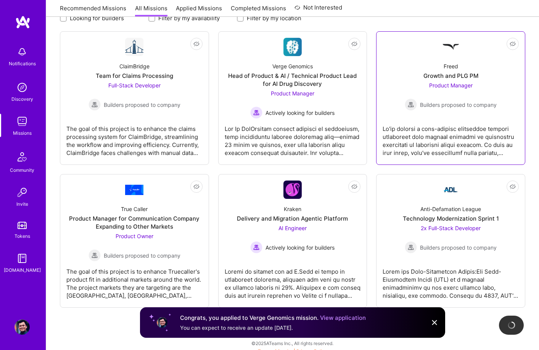
scroll to position [119, 0]
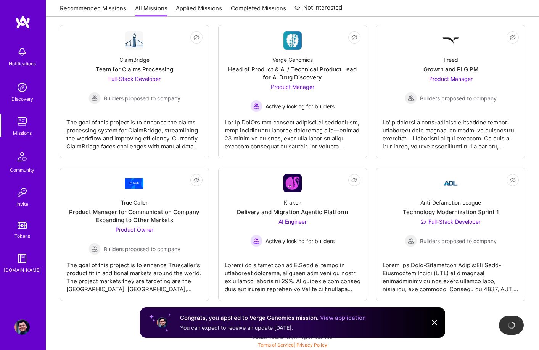
click at [437, 320] on img at bounding box center [434, 322] width 9 height 9
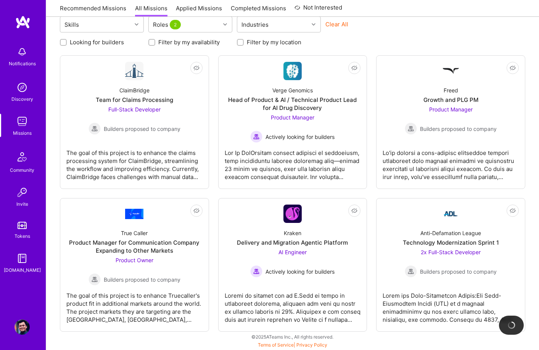
scroll to position [89, 0]
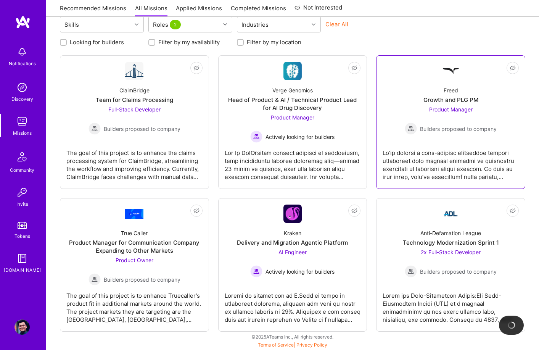
click at [463, 159] on div at bounding box center [451, 162] width 136 height 38
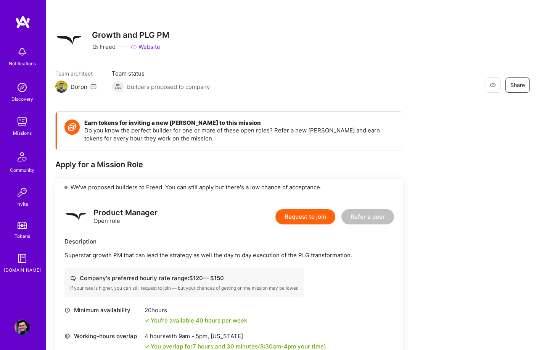
scroll to position [357, 0]
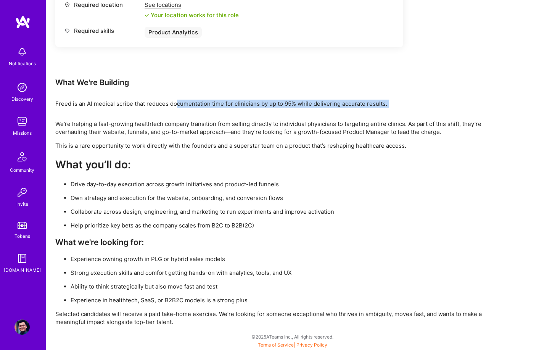
drag, startPoint x: 177, startPoint y: 102, endPoint x: 232, endPoint y: 108, distance: 55.2
click at [232, 108] on div "Earn tokens for inviting a new [PERSON_NAME] to this mission Do you know the pe…" at bounding box center [284, 40] width 458 height 572
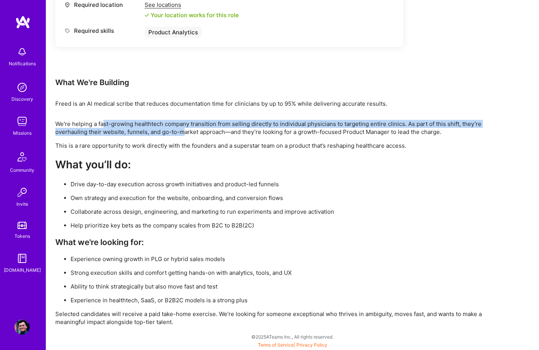
drag, startPoint x: 105, startPoint y: 127, endPoint x: 186, endPoint y: 132, distance: 81.1
click at [186, 132] on p "We're helping a fast-growing healthtech company transition from selling directl…" at bounding box center [284, 128] width 458 height 16
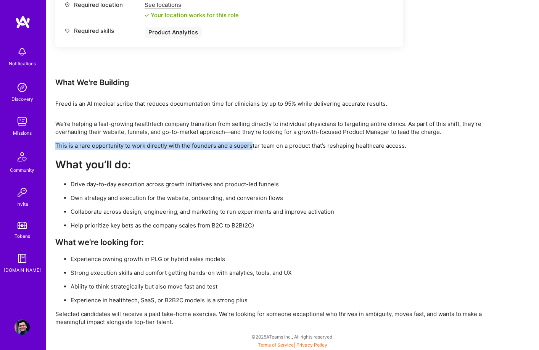
drag, startPoint x: 253, startPoint y: 144, endPoint x: 358, endPoint y: 138, distance: 105.2
click at [358, 138] on div "We're helping a fast-growing healthtech company transition from selling directl…" at bounding box center [284, 223] width 458 height 206
drag, startPoint x: 370, startPoint y: 145, endPoint x: 437, endPoint y: 146, distance: 67.2
click at [437, 146] on p "This is a rare opportunity to work directly with the founders and a superstar t…" at bounding box center [284, 146] width 458 height 8
click at [395, 165] on h2 "What you’ll do:" at bounding box center [284, 164] width 458 height 13
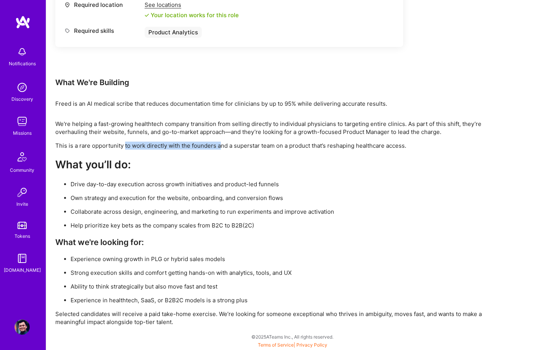
drag, startPoint x: 164, startPoint y: 144, endPoint x: 221, endPoint y: 142, distance: 57.3
click at [221, 142] on p "This is a rare opportunity to work directly with the founders and a superstar t…" at bounding box center [284, 146] width 458 height 8
drag, startPoint x: 234, startPoint y: 143, endPoint x: 293, endPoint y: 145, distance: 59.6
click at [293, 145] on p "This is a rare opportunity to work directly with the founders and a superstar t…" at bounding box center [284, 146] width 458 height 8
drag, startPoint x: 305, startPoint y: 144, endPoint x: 378, endPoint y: 143, distance: 72.9
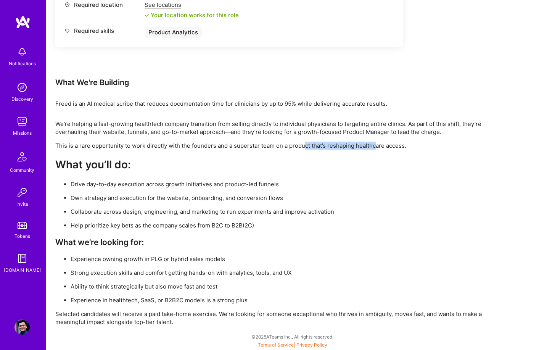
click at [378, 143] on p "This is a rare opportunity to work directly with the founders and a superstar t…" at bounding box center [284, 146] width 458 height 8
drag, startPoint x: 395, startPoint y: 146, endPoint x: 434, endPoint y: 146, distance: 39.3
click at [434, 146] on p "This is a rare opportunity to work directly with the founders and a superstar t…" at bounding box center [284, 146] width 458 height 8
drag, startPoint x: 110, startPoint y: 184, endPoint x: 145, endPoint y: 184, distance: 35.1
click at [145, 184] on p "Drive day-to-day execution across growth initiatives and product-led funnels" at bounding box center [292, 184] width 443 height 8
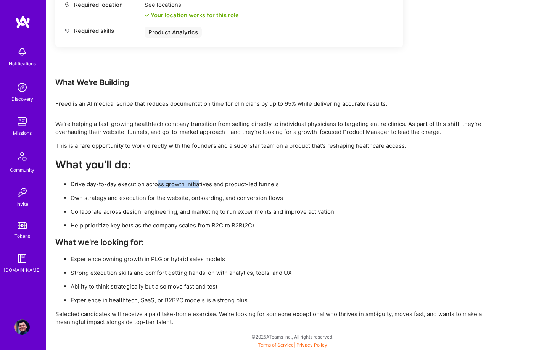
drag, startPoint x: 158, startPoint y: 184, endPoint x: 200, endPoint y: 184, distance: 41.6
click at [200, 184] on p "Drive day-to-day execution across growth initiatives and product-led funnels" at bounding box center [292, 184] width 443 height 8
drag, startPoint x: 205, startPoint y: 184, endPoint x: 231, endPoint y: 184, distance: 25.6
click at [231, 184] on p "Drive day-to-day execution across growth initiatives and product-led funnels" at bounding box center [292, 184] width 443 height 8
drag, startPoint x: 237, startPoint y: 184, endPoint x: 258, endPoint y: 184, distance: 21.0
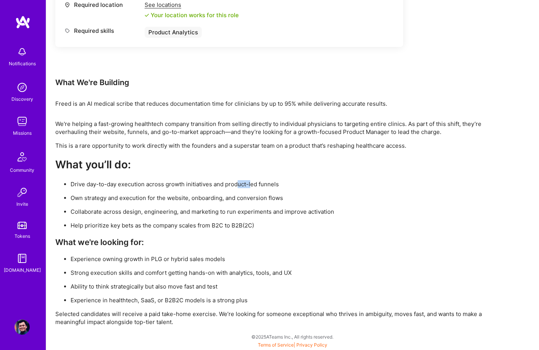
click at [258, 184] on p "Drive day-to-day execution across growth initiatives and product-led funnels" at bounding box center [292, 184] width 443 height 8
drag, startPoint x: 275, startPoint y: 184, endPoint x: 283, endPoint y: 184, distance: 7.6
click at [283, 184] on p "Drive day-to-day execution across growth initiatives and product-led funnels" at bounding box center [292, 184] width 443 height 8
click at [158, 192] on ul "Drive day-to-day execution across growth initiatives and product-led funnels Ow…" at bounding box center [284, 204] width 458 height 49
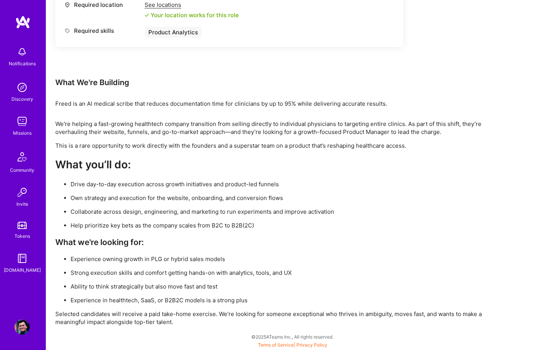
drag, startPoint x: 204, startPoint y: 195, endPoint x: 242, endPoint y: 195, distance: 38.2
click at [231, 194] on p "Own strategy and execution for the website, onboarding, and conversion flows" at bounding box center [292, 198] width 443 height 8
drag, startPoint x: 250, startPoint y: 195, endPoint x: 303, endPoint y: 198, distance: 53.1
click at [303, 198] on p "Own strategy and execution for the website, onboarding, and conversion flows" at bounding box center [292, 198] width 443 height 8
drag, startPoint x: 93, startPoint y: 214, endPoint x: 147, endPoint y: 213, distance: 54.2
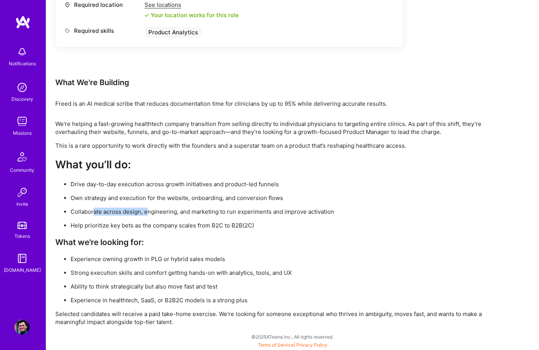
click at [147, 213] on p "Collaborate across design, engineering, and marketing to run experiments and im…" at bounding box center [292, 212] width 443 height 8
drag, startPoint x: 175, startPoint y: 211, endPoint x: 248, endPoint y: 206, distance: 73.4
click at [221, 209] on p "Collaborate across design, engineering, and marketing to run experiments and im…" at bounding box center [292, 212] width 443 height 8
drag, startPoint x: 253, startPoint y: 206, endPoint x: 312, endPoint y: 207, distance: 58.8
click at [302, 206] on ul "Drive day-to-day execution across growth initiatives and product-led funnels Ow…" at bounding box center [284, 204] width 458 height 49
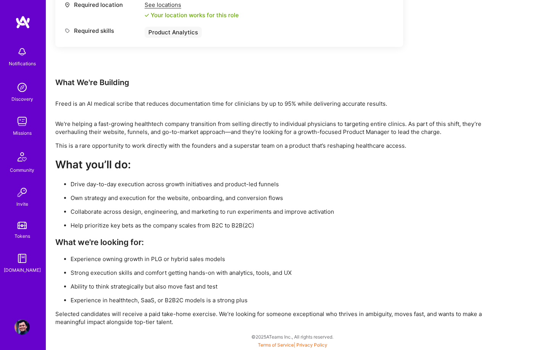
drag, startPoint x: 339, startPoint y: 207, endPoint x: 350, endPoint y: 206, distance: 10.7
click at [350, 206] on ul "Drive day-to-day execution across growth initiatives and product-led funnels Ow…" at bounding box center [284, 204] width 458 height 49
drag, startPoint x: 140, startPoint y: 258, endPoint x: 155, endPoint y: 258, distance: 15.3
click at [155, 258] on p "Experience owning growth in PLG or hybrid sales models" at bounding box center [292, 259] width 443 height 8
drag, startPoint x: 180, startPoint y: 260, endPoint x: 213, endPoint y: 261, distance: 33.2
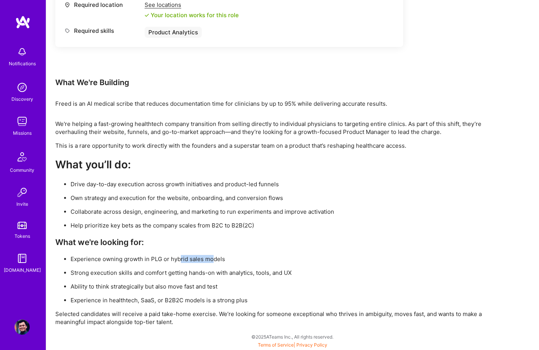
click at [213, 261] on p "Experience owning growth in PLG or hybrid sales models" at bounding box center [292, 259] width 443 height 8
drag, startPoint x: 226, startPoint y: 260, endPoint x: 247, endPoint y: 260, distance: 21.0
click at [247, 260] on p "Experience owning growth in PLG or hybrid sales models" at bounding box center [292, 259] width 443 height 8
click at [263, 259] on p "Experience owning growth in PLG or hybrid sales models" at bounding box center [292, 259] width 443 height 8
drag, startPoint x: 192, startPoint y: 273, endPoint x: 234, endPoint y: 275, distance: 42.0
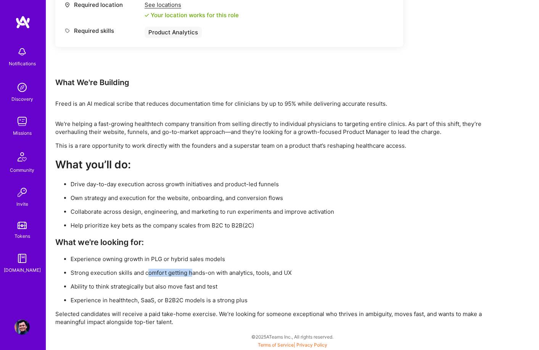
click at [202, 274] on p "Strong execution skills and comfort getting hands-on with analytics, tools, and…" at bounding box center [292, 273] width 443 height 8
click at [279, 274] on p "Strong execution skills and comfort getting hands-on with analytics, tools, and…" at bounding box center [292, 273] width 443 height 8
drag, startPoint x: 305, startPoint y: 273, endPoint x: 311, endPoint y: 274, distance: 6.5
click at [311, 274] on p "Strong execution skills and comfort getting hands-on with analytics, tools, and…" at bounding box center [292, 273] width 443 height 8
drag, startPoint x: 108, startPoint y: 289, endPoint x: 148, endPoint y: 286, distance: 39.5
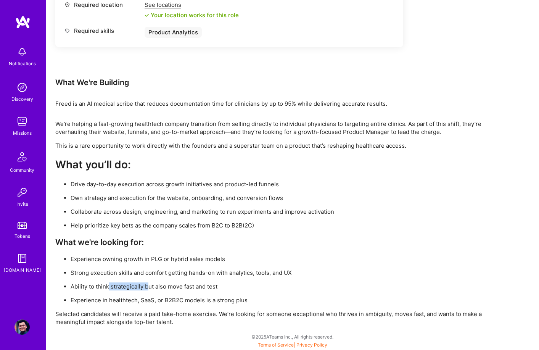
click at [148, 286] on p "Ability to think strategically but also move fast and test" at bounding box center [292, 286] width 443 height 8
drag, startPoint x: 175, startPoint y: 286, endPoint x: 200, endPoint y: 286, distance: 24.4
click at [182, 286] on p "Ability to think strategically but also move fast and test" at bounding box center [292, 286] width 443 height 8
drag, startPoint x: 214, startPoint y: 286, endPoint x: 248, endPoint y: 285, distance: 34.4
click at [222, 286] on p "Ability to think strategically but also move fast and test" at bounding box center [292, 286] width 443 height 8
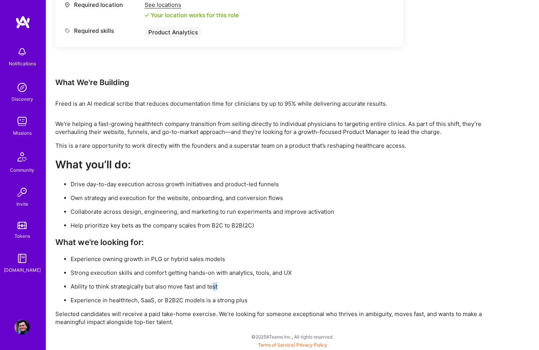
click at [249, 286] on p "Ability to think strategically but also move fast and test" at bounding box center [292, 286] width 443 height 8
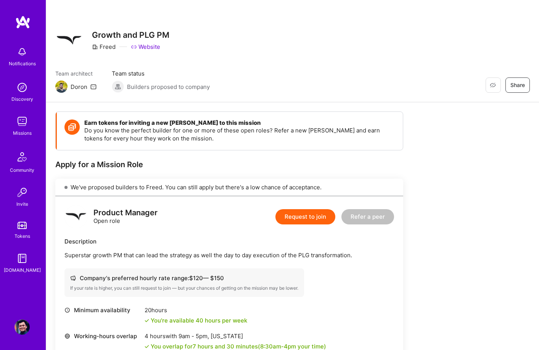
click at [305, 218] on button "Request to join" at bounding box center [306, 216] width 60 height 15
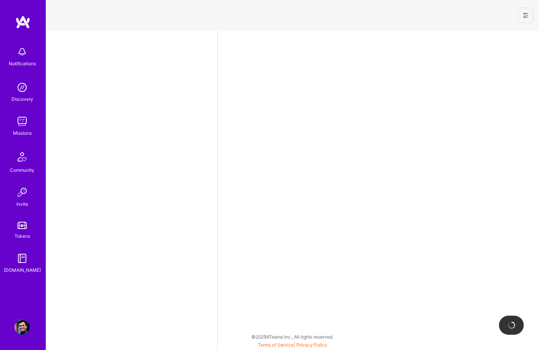
select select "US"
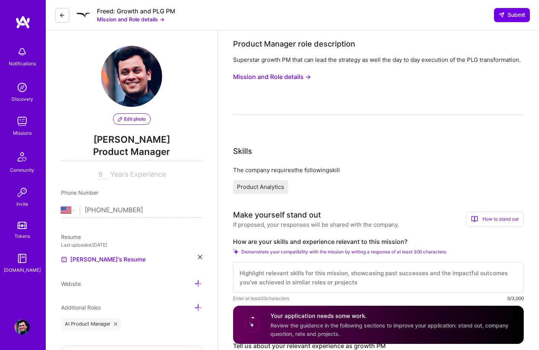
click at [268, 77] on button "Mission and Role details →" at bounding box center [272, 77] width 78 height 14
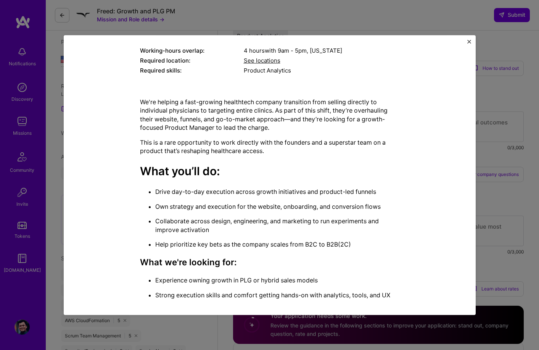
scroll to position [40, 0]
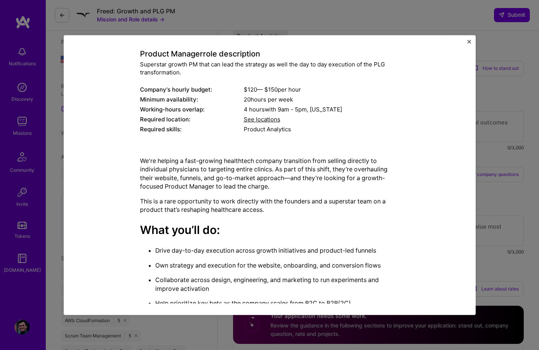
click at [138, 160] on div "Mission Description and Role Details Product Manager role description Superstar…" at bounding box center [269, 219] width 377 height 412
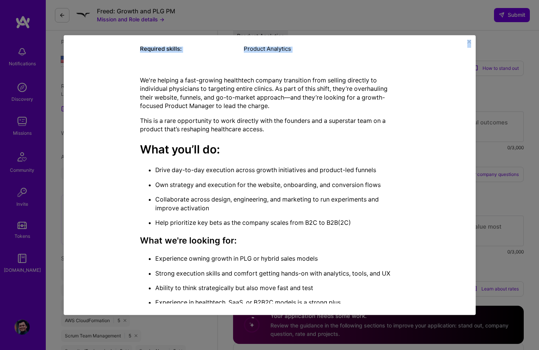
scroll to position [167, 0]
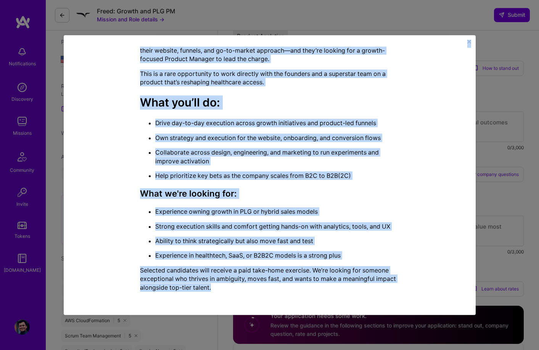
copy div "Loremip Dolorsitame con Adip Elitsed Doeiusm Tempori utla etdoloremag Aliquaeni…"
click at [468, 42] on img "Close" at bounding box center [470, 42] width 4 height 4
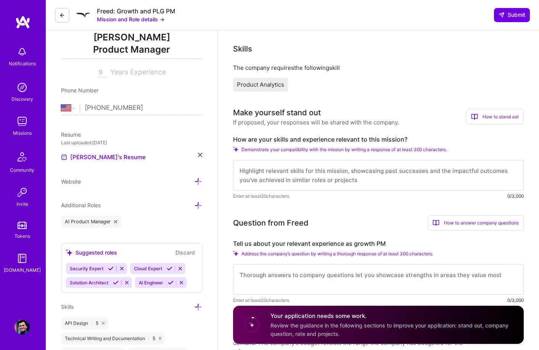
scroll to position [157, 0]
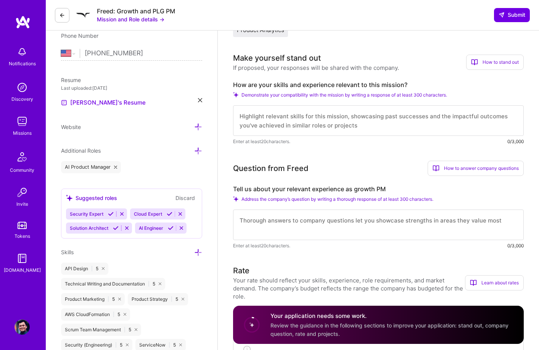
click at [306, 119] on textarea at bounding box center [378, 120] width 291 height 31
click at [377, 118] on textarea at bounding box center [378, 120] width 291 height 31
paste textarea "L ipsum d sitame conse adipis el seddoei tempori-utl etdoloremagnaal eni admini…"
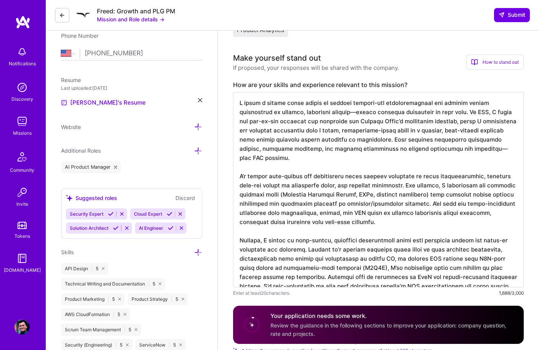
click at [323, 111] on textarea at bounding box center [378, 189] width 291 height 195
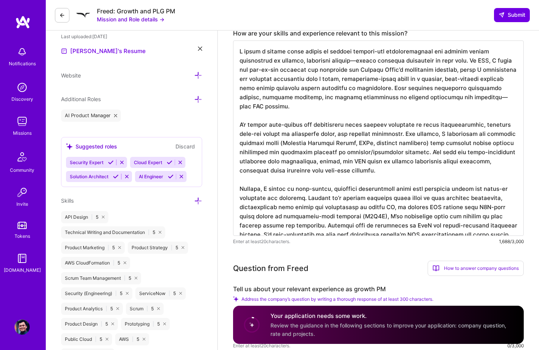
scroll to position [195, 0]
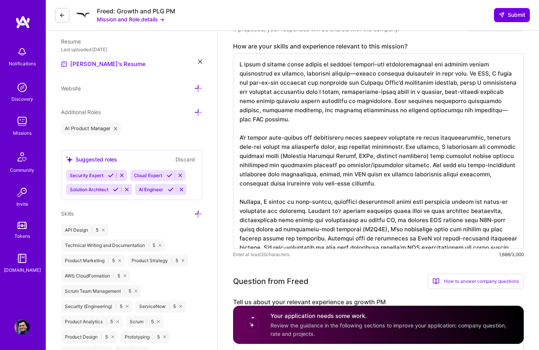
drag, startPoint x: 318, startPoint y: 75, endPoint x: 419, endPoint y: 75, distance: 101.1
click at [419, 75] on textarea at bounding box center [378, 150] width 291 height 195
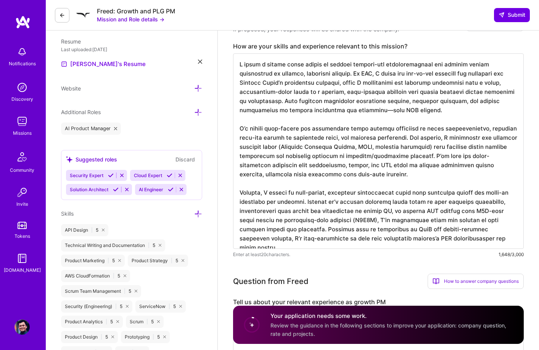
click at [376, 111] on textarea at bounding box center [378, 150] width 291 height 195
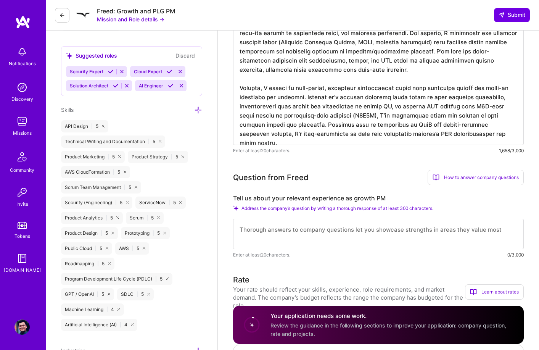
scroll to position [363, 0]
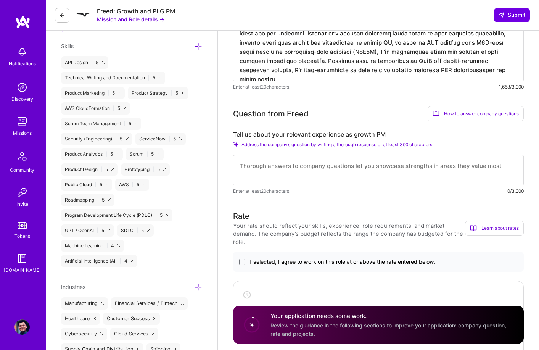
type textarea "L ipsum d sitame conse adipis el seddoei tempori-utl etdoloremagnaal eni admini…"
click at [304, 134] on label "Tell us about your relevant experience as growth PM" at bounding box center [378, 135] width 291 height 8
copy label "Tell us about your relevant experience as growth PM"
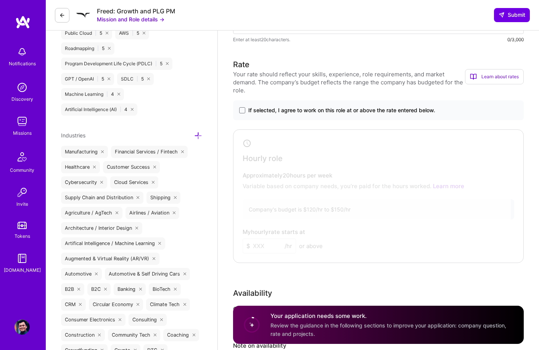
scroll to position [369, 0]
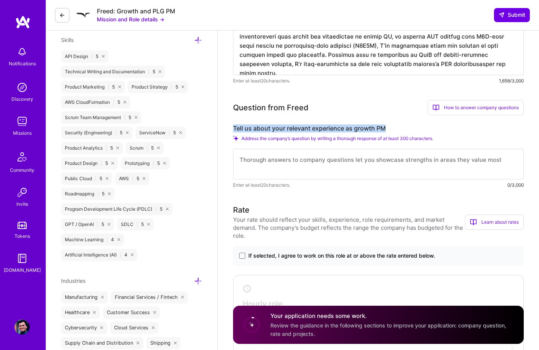
click at [300, 163] on textarea at bounding box center [378, 164] width 291 height 31
paste textarea "Lo ip dolo si AME, C adipi elitsedd eiusmo temporincid utla etdolo mag aliq eni…"
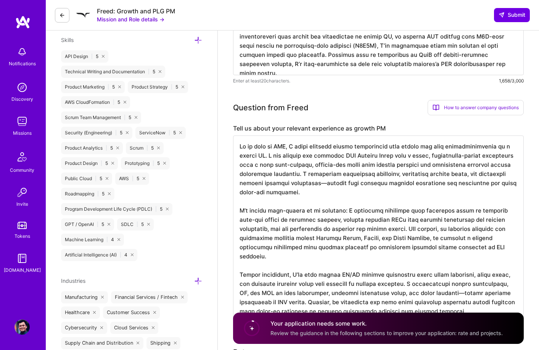
click at [324, 183] on textarea at bounding box center [378, 229] width 291 height 186
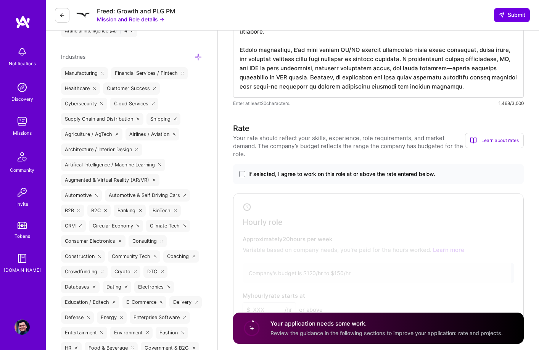
scroll to position [589, 0]
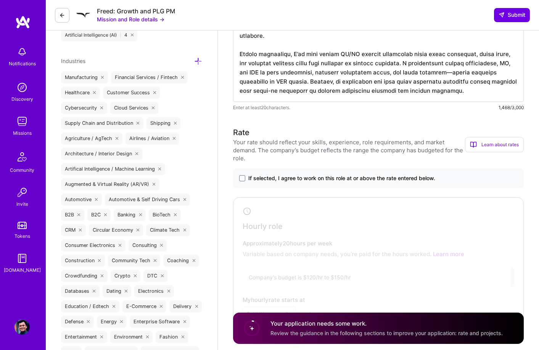
click at [455, 71] on textarea at bounding box center [378, 9] width 291 height 186
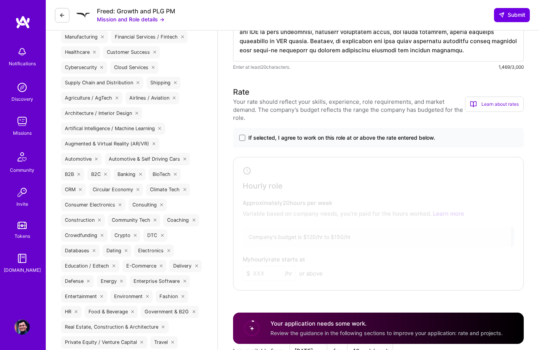
scroll to position [635, 0]
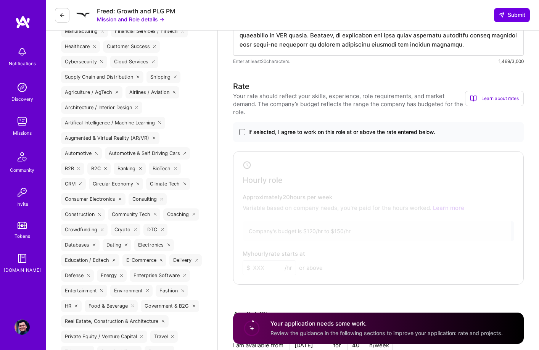
type textarea "Lo ip dolo si AME, C adipi elitsedd eiusmo temporincid utla etdolo mag aliq eni…"
click at [242, 130] on span at bounding box center [242, 132] width 6 height 6
click at [0, 0] on input "If selected, I agree to work on this role at or above the rate entered below." at bounding box center [0, 0] width 0 height 0
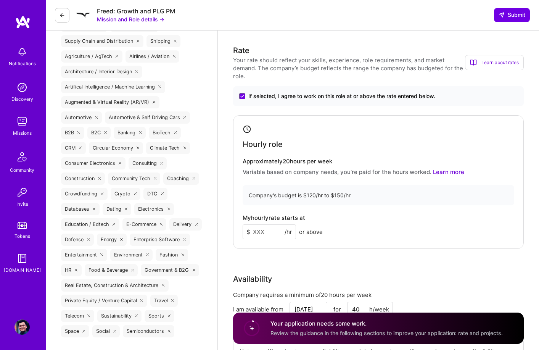
scroll to position [709, 0]
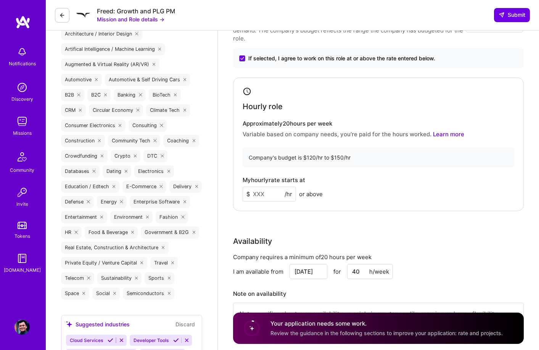
click at [269, 191] on input at bounding box center [269, 194] width 53 height 15
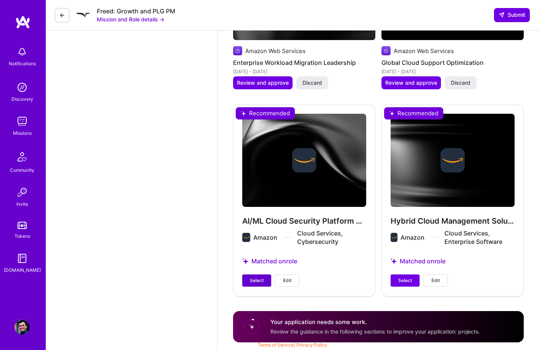
type input "140"
click at [258, 284] on button "Select" at bounding box center [256, 280] width 29 height 12
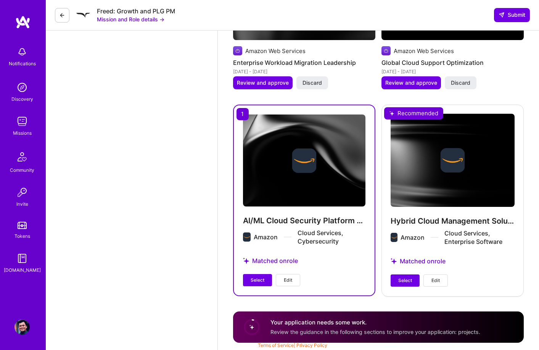
scroll to position [1287, 0]
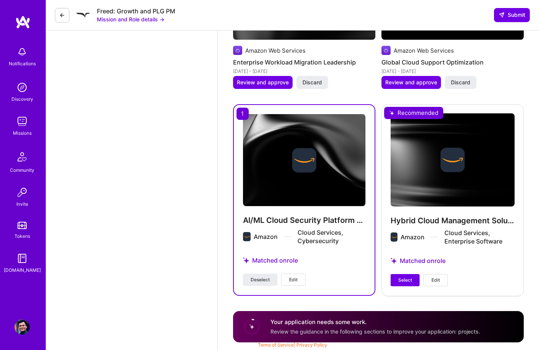
click at [422, 279] on div "Select Edit" at bounding box center [419, 280] width 57 height 12
click at [402, 283] on span "Select" at bounding box center [405, 280] width 14 height 7
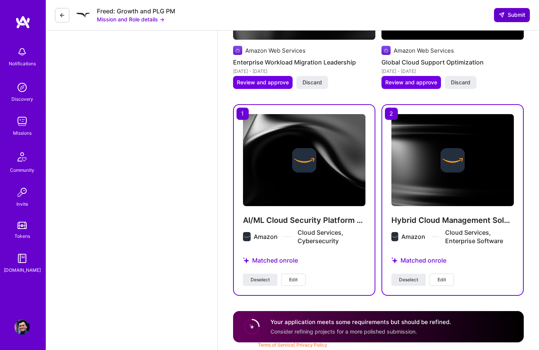
click at [507, 13] on span "Submit" at bounding box center [512, 15] width 27 height 8
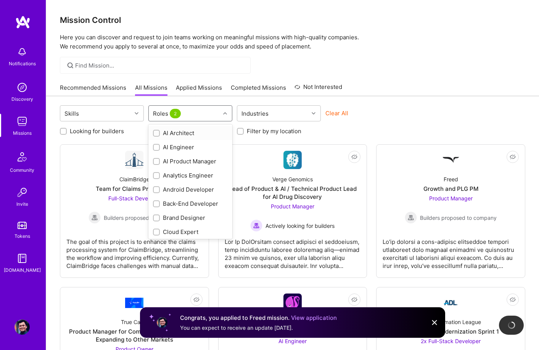
click at [185, 115] on input "text" at bounding box center [185, 114] width 1 height 8
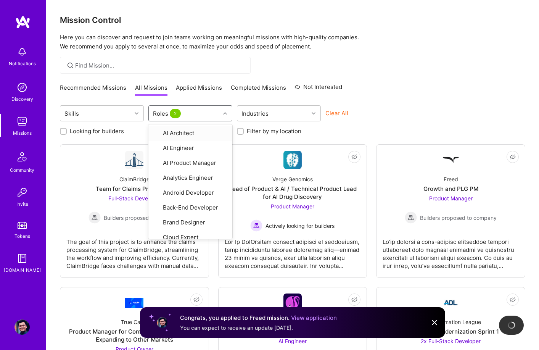
click at [397, 106] on div "Skills option AI Architect focused, 1 of 33. 33 results available. Use Up and D…" at bounding box center [293, 114] width 466 height 18
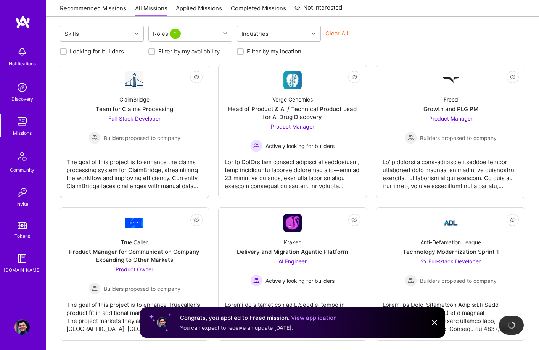
scroll to position [119, 0]
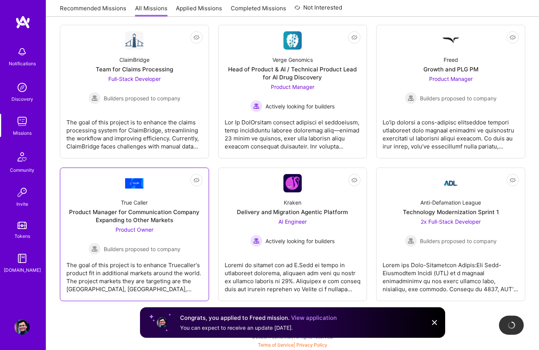
click at [136, 187] on img at bounding box center [134, 183] width 18 height 10
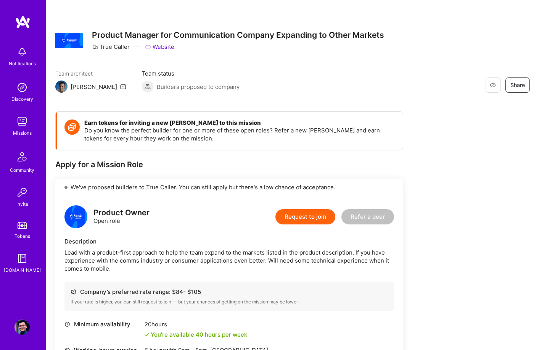
scroll to position [152, 0]
